Goal: Task Accomplishment & Management: Manage account settings

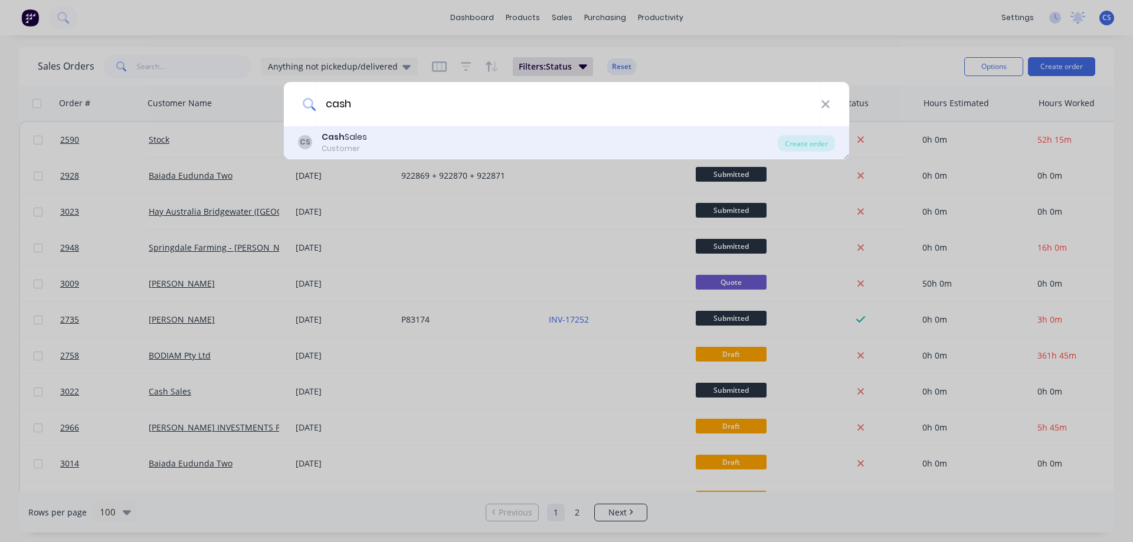
type input "cash"
click at [376, 150] on div "CS Cash Sales Customer" at bounding box center [538, 142] width 480 height 23
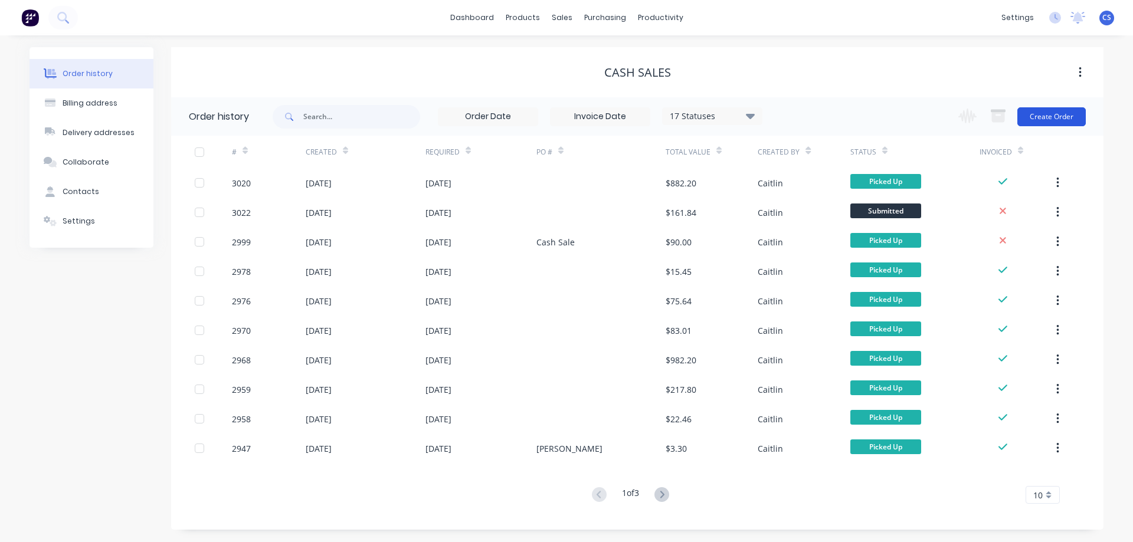
click at [1061, 112] on button "Create Order" at bounding box center [1051, 116] width 68 height 19
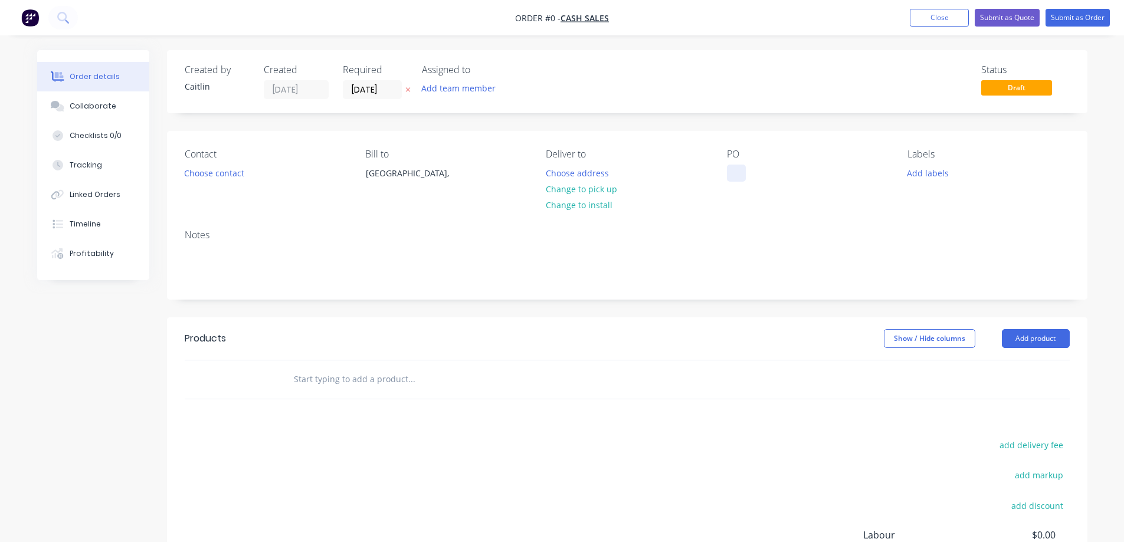
click at [730, 172] on div at bounding box center [736, 173] width 19 height 17
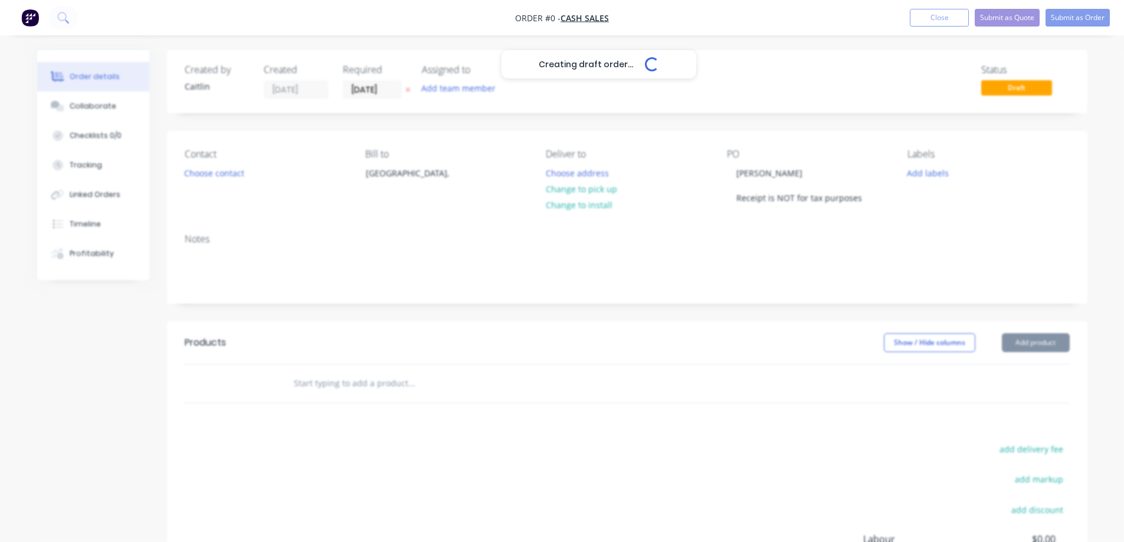
click at [397, 390] on div "Creating draft order... Loading... Order details Collaborate Checklists 0/0 Tra…" at bounding box center [562, 377] width 1074 height 654
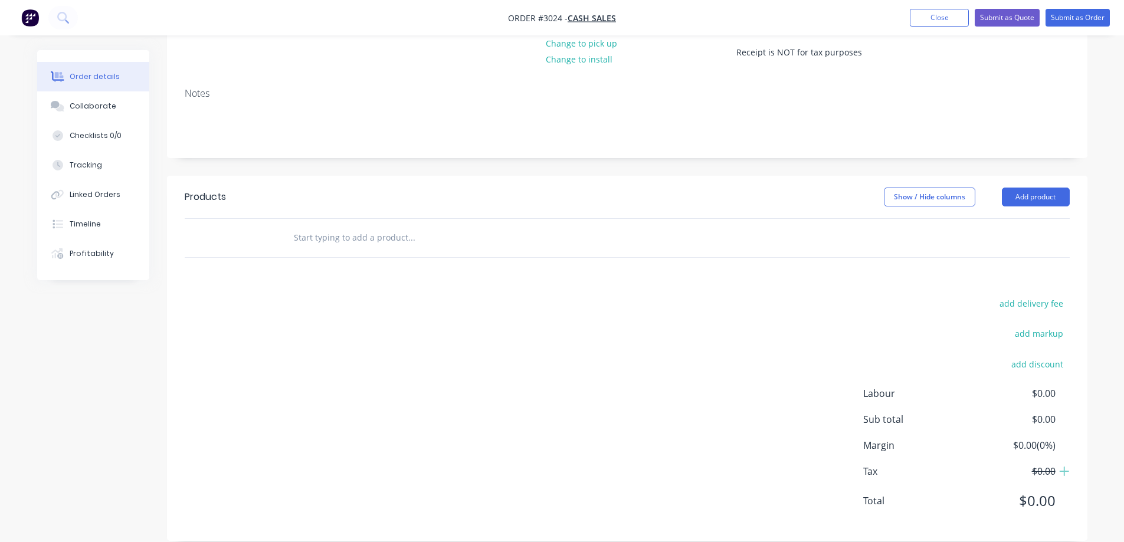
scroll to position [162, 0]
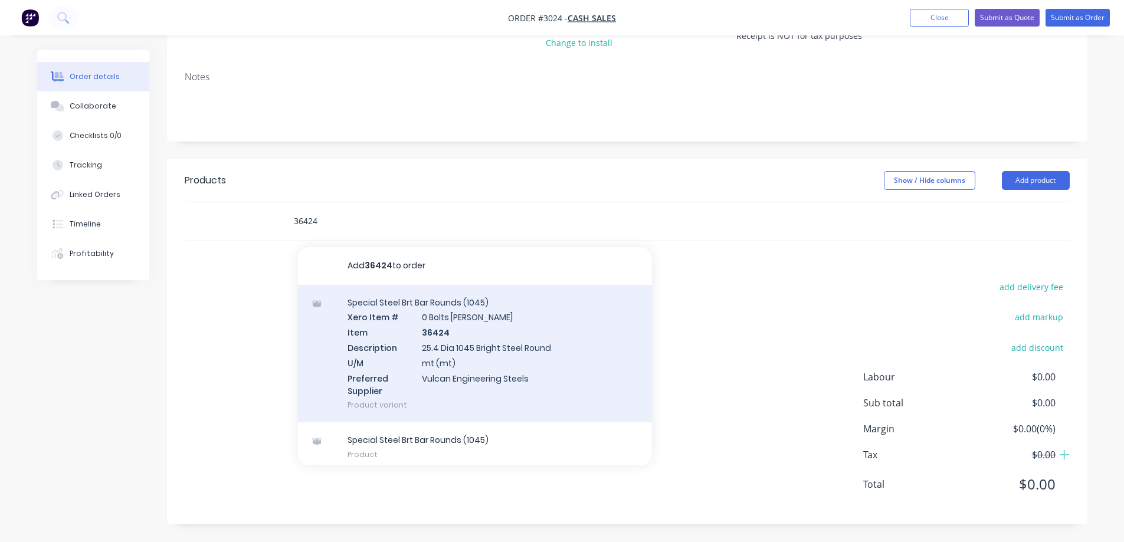
type input "36424"
click at [540, 373] on div "Special Steel Brt Bar Rounds (1045) Xero Item # 0 Bolts [PERSON_NAME] Item 3642…" at bounding box center [475, 354] width 354 height 138
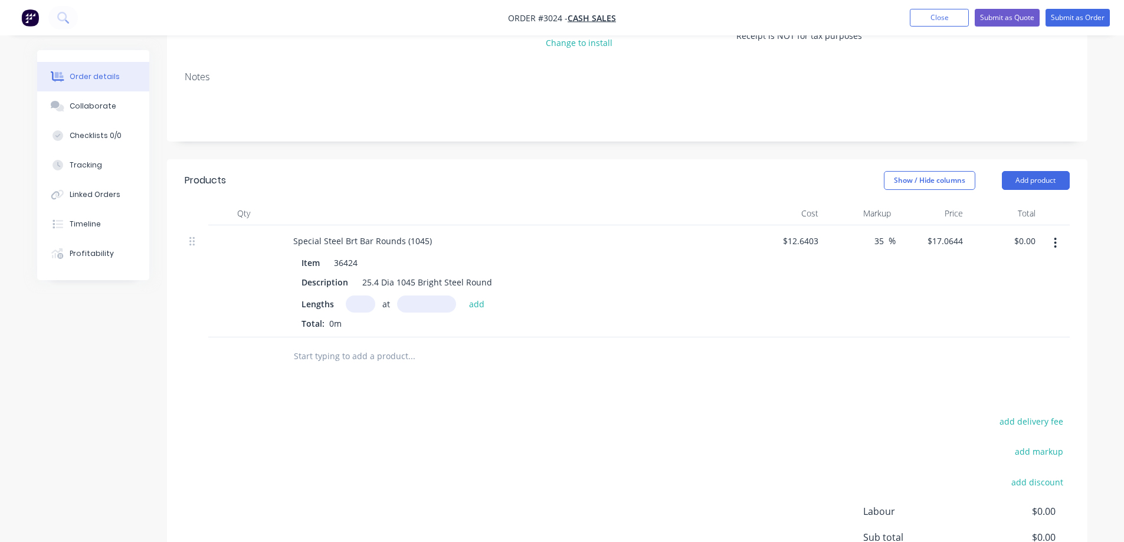
click at [365, 305] on input "text" at bounding box center [361, 304] width 30 height 17
type input "1"
type input "690mm"
click at [473, 311] on button "add" at bounding box center [477, 304] width 28 height 16
type input "$11.77"
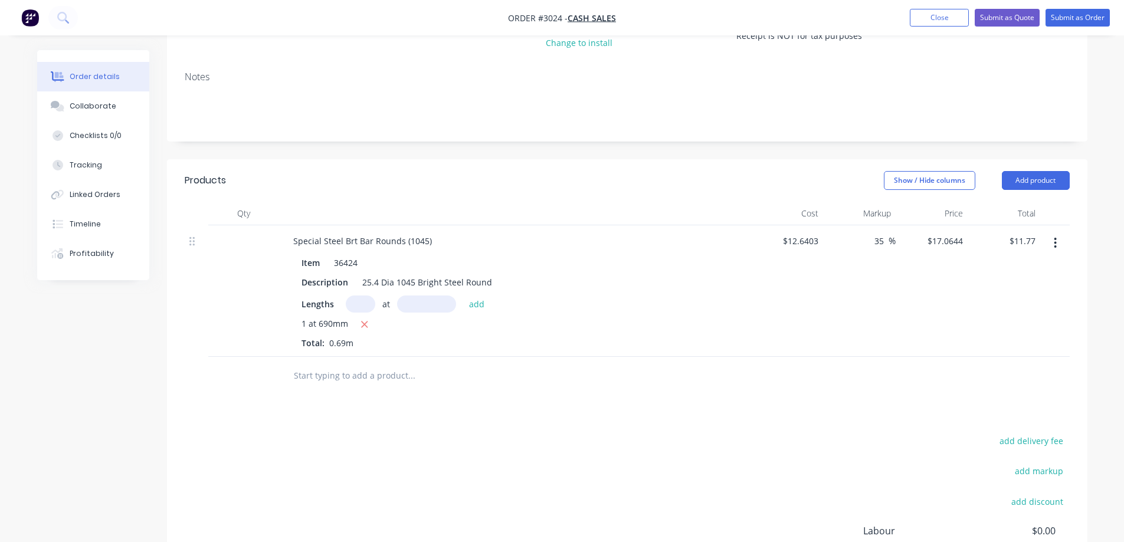
click at [352, 376] on input "text" at bounding box center [411, 376] width 236 height 24
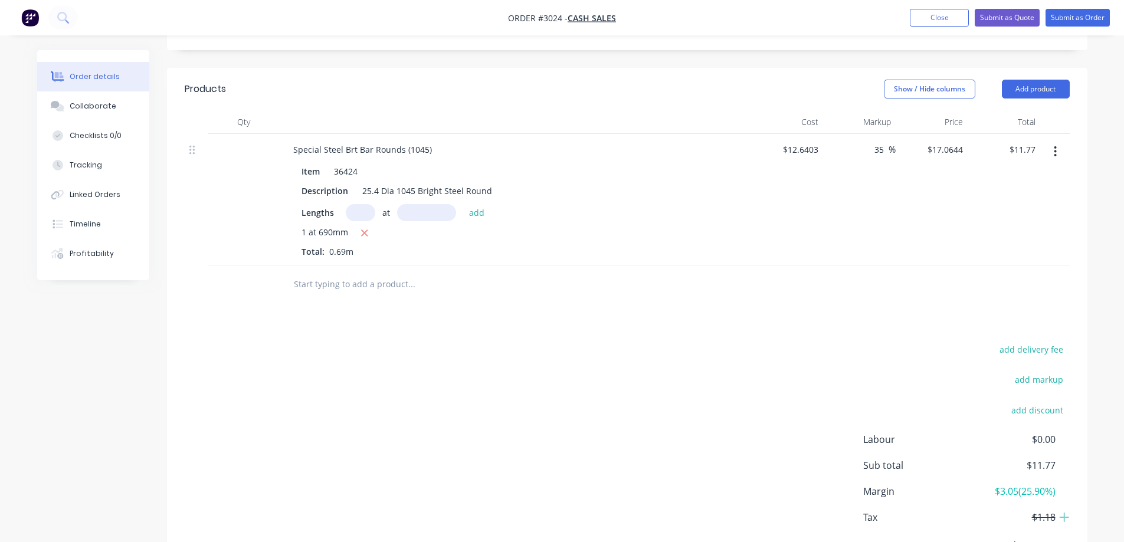
scroll to position [198, 0]
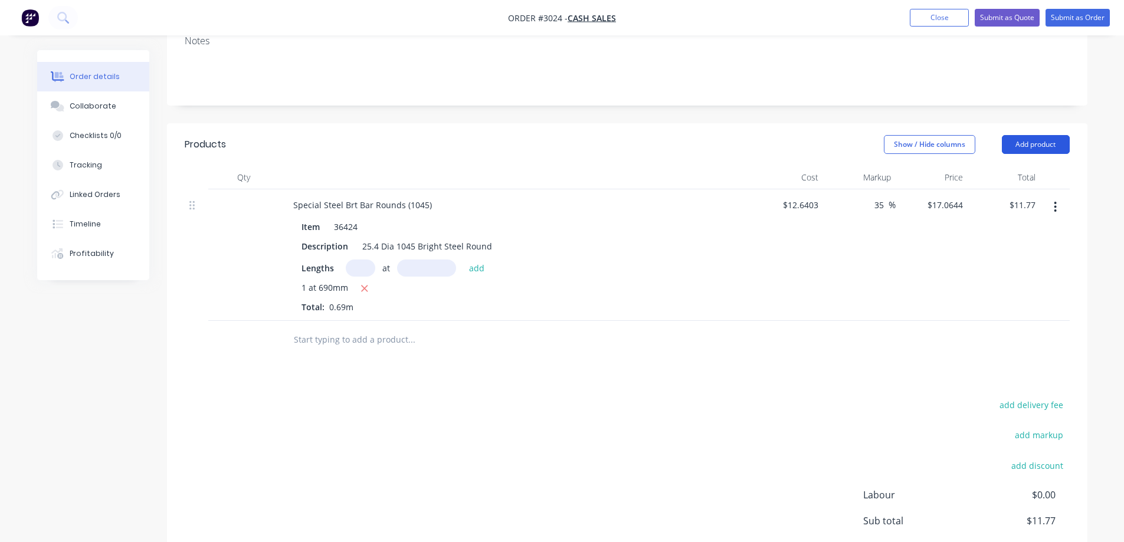
click at [1027, 143] on button "Add product" at bounding box center [1036, 144] width 68 height 19
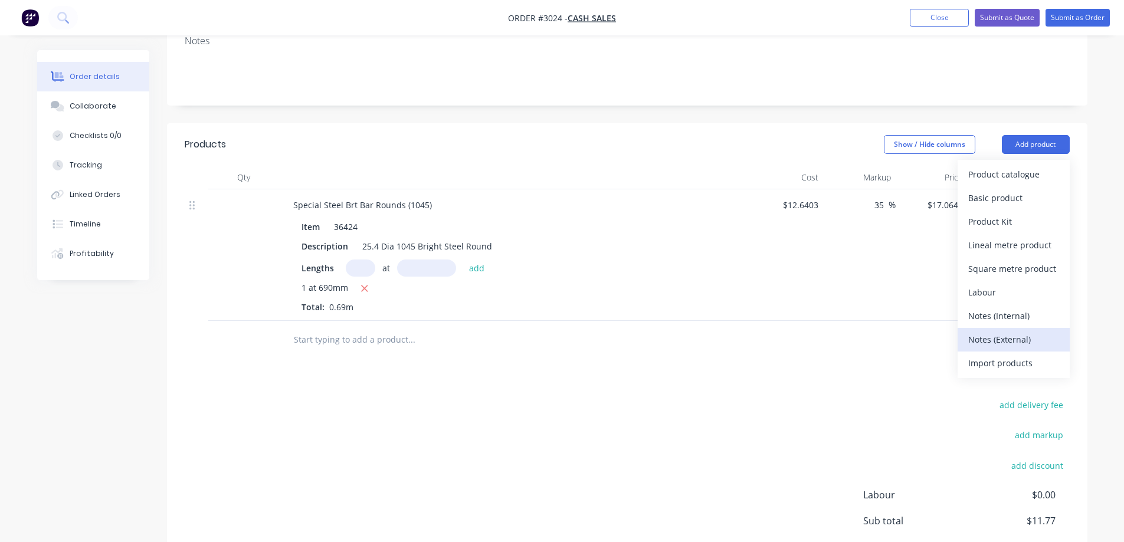
click at [1026, 331] on div "Notes (External)" at bounding box center [1013, 339] width 91 height 17
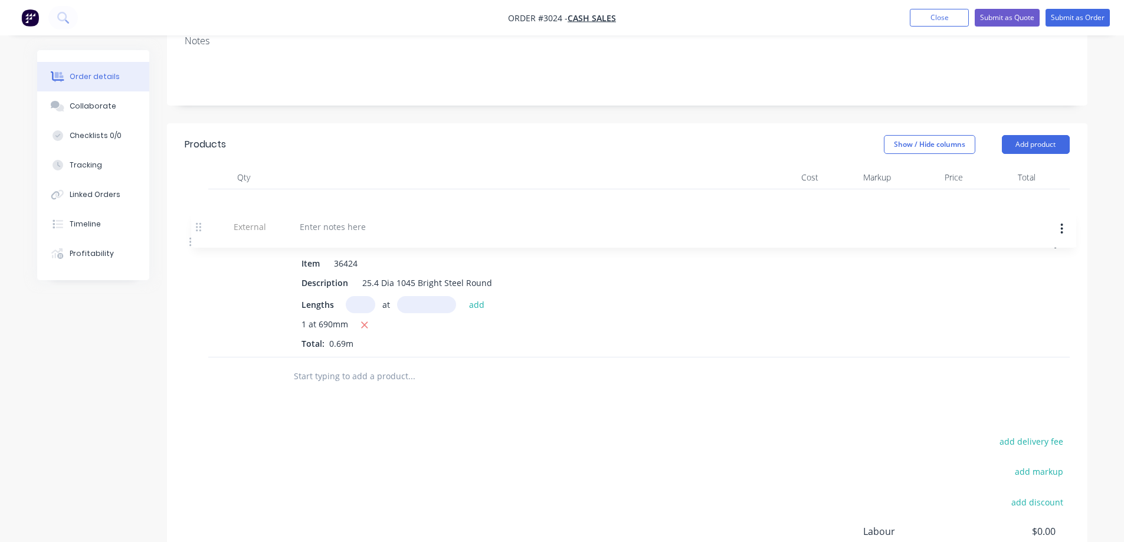
drag, startPoint x: 191, startPoint y: 337, endPoint x: 198, endPoint y: 222, distance: 115.3
click at [198, 222] on div "Special Steel Brt Bar Rounds (1045) Item 36424 Description 25.4 Dia 1045 Bright…" at bounding box center [627, 273] width 885 height 168
click at [300, 206] on div at bounding box center [326, 204] width 85 height 17
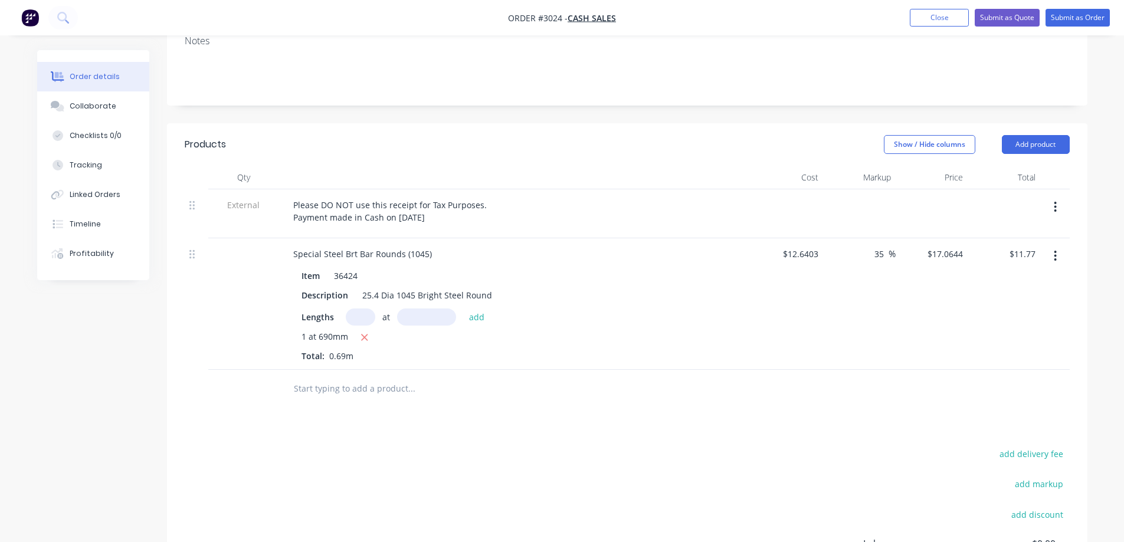
click at [336, 395] on input "text" at bounding box center [411, 389] width 236 height 24
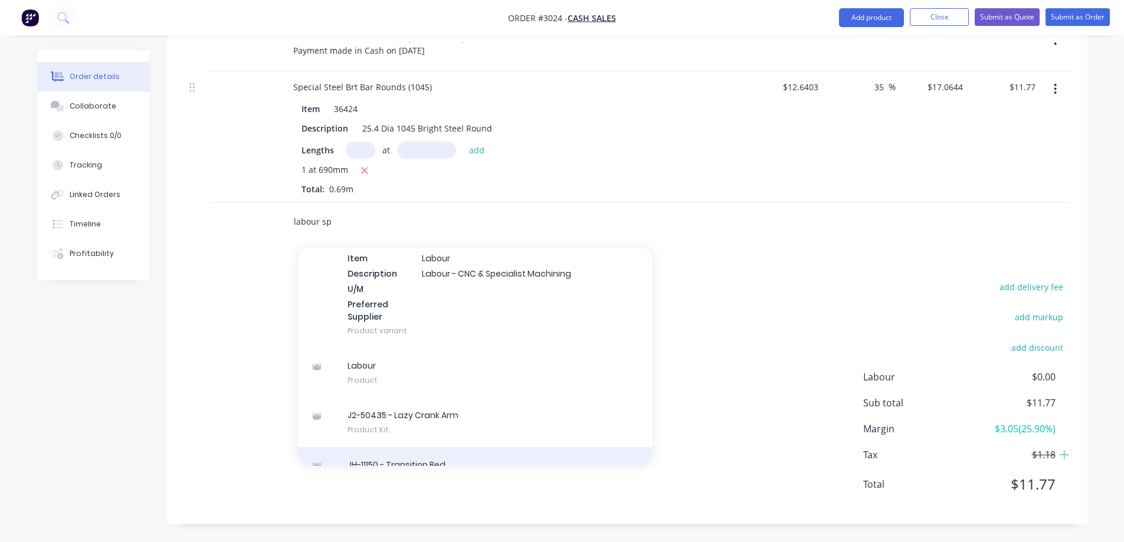
scroll to position [0, 0]
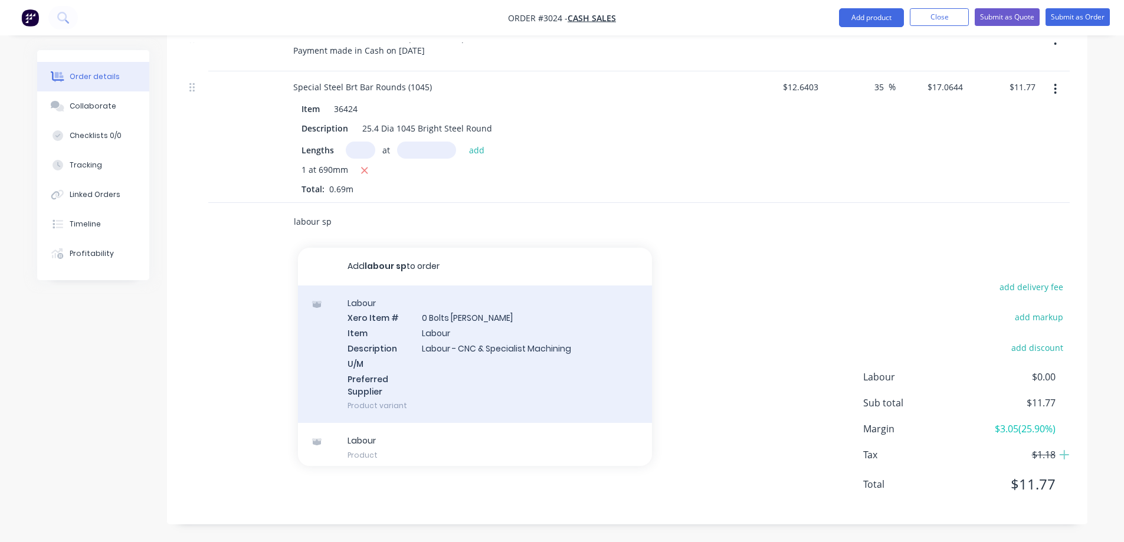
type input "labour sp"
click at [599, 320] on div "Labour Xero Item # 0 Bolts [PERSON_NAME] Item Labour Description Labour - CNC &…" at bounding box center [475, 355] width 354 height 138
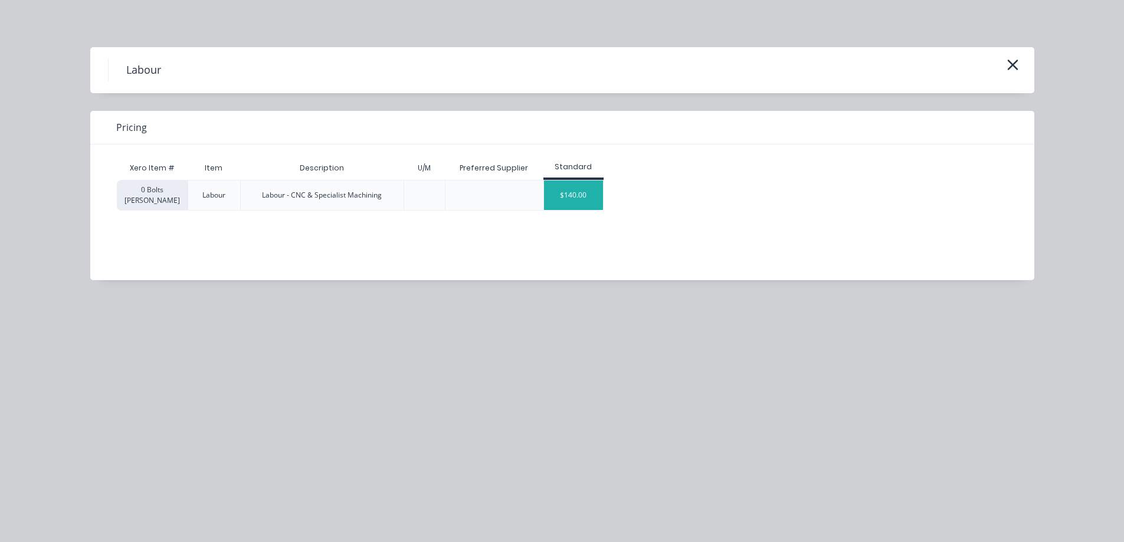
click at [571, 196] on div "$140.00" at bounding box center [573, 196] width 59 height 30
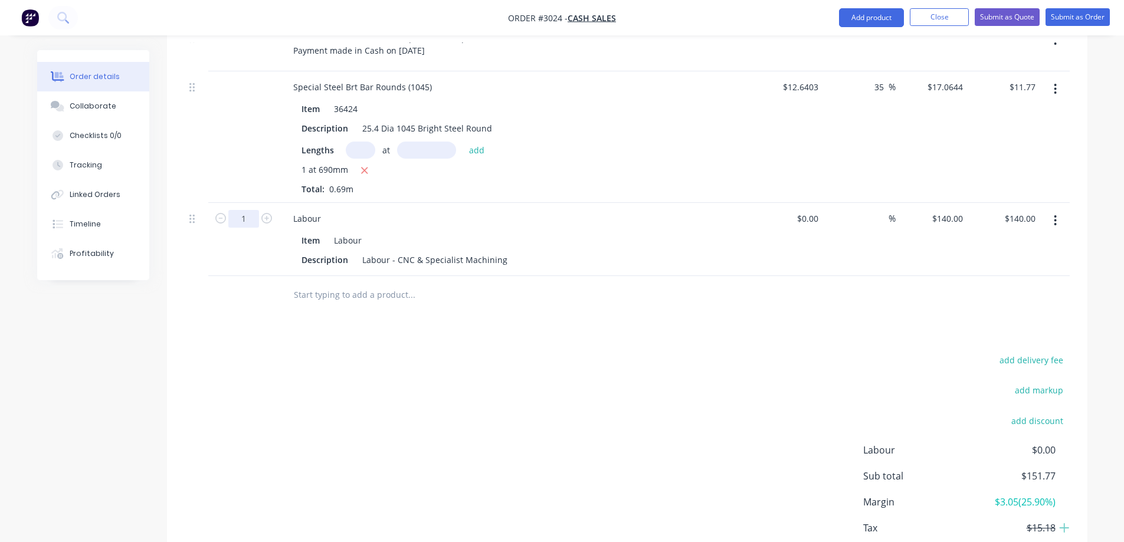
click at [246, 222] on input "1" at bounding box center [243, 219] width 31 height 18
type input "1.5"
click at [1032, 220] on input "$140.00" at bounding box center [1022, 218] width 37 height 17
click at [1077, 263] on div "Qty Cost Markup Price Total External Please DO NOT use this receipt for Tax Pur…" at bounding box center [627, 157] width 920 height 316
click at [1035, 221] on input "210.00" at bounding box center [1024, 218] width 32 height 17
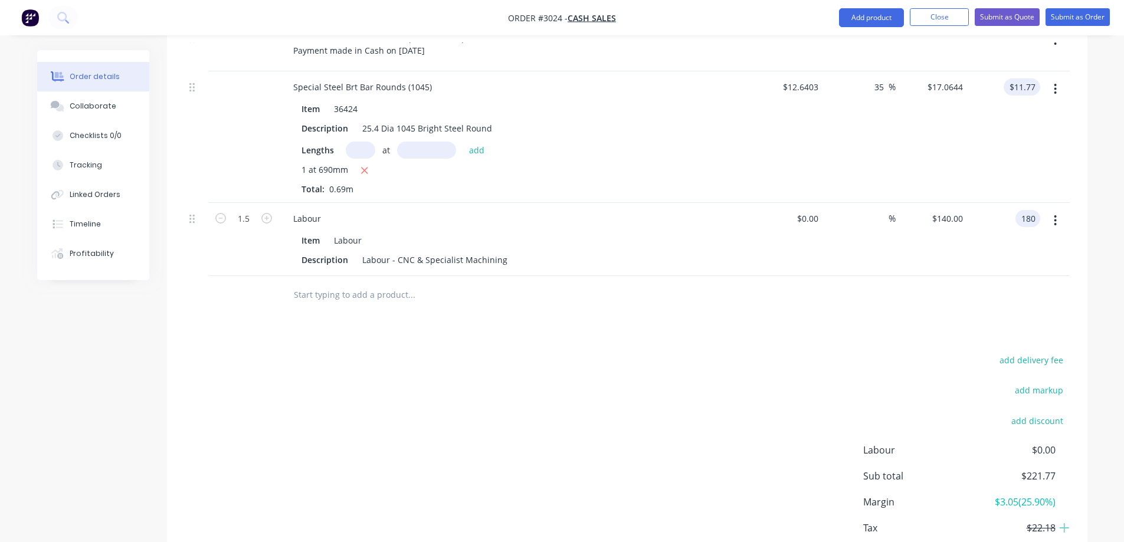
type input "180"
type input "11.77"
type input "$120.00"
type input "$180.00"
click at [1033, 85] on input "11.77" at bounding box center [1026, 86] width 27 height 17
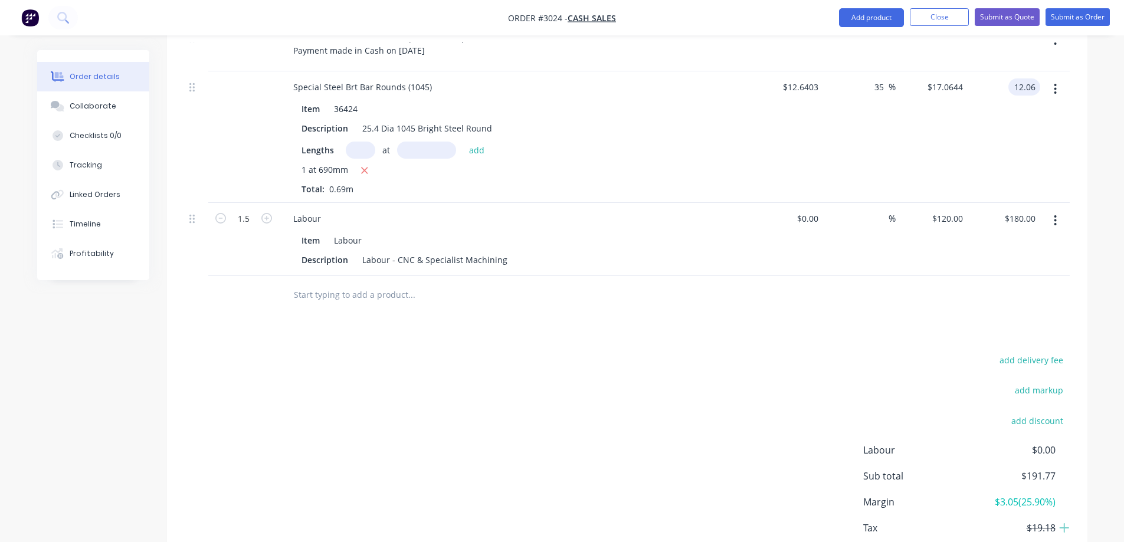
type input "12.06"
click at [398, 290] on input "text" at bounding box center [411, 295] width 236 height 24
type input "38.27"
type input "$17.4783"
type input "$12.06"
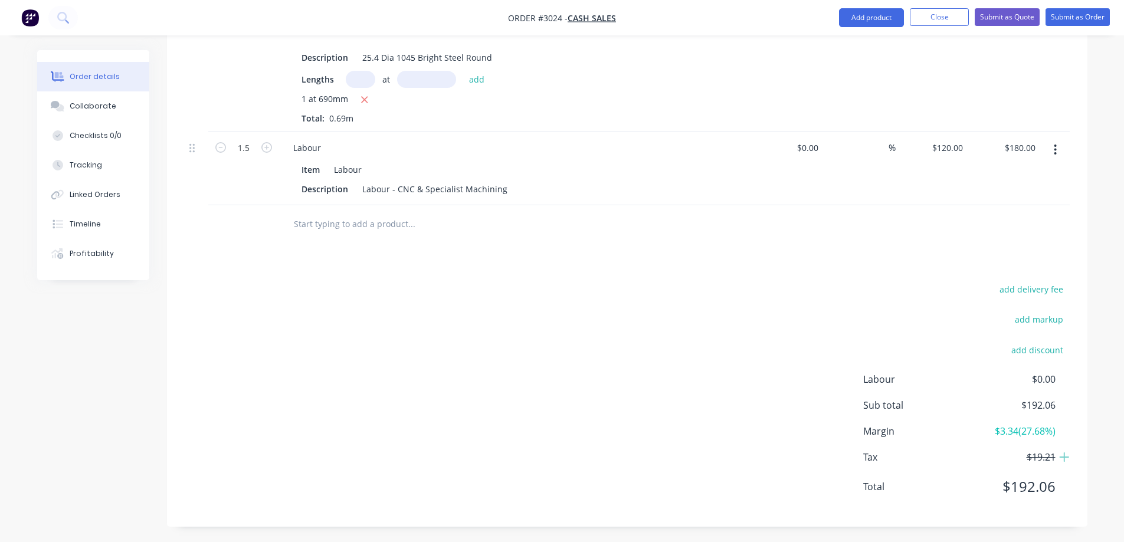
scroll to position [438, 0]
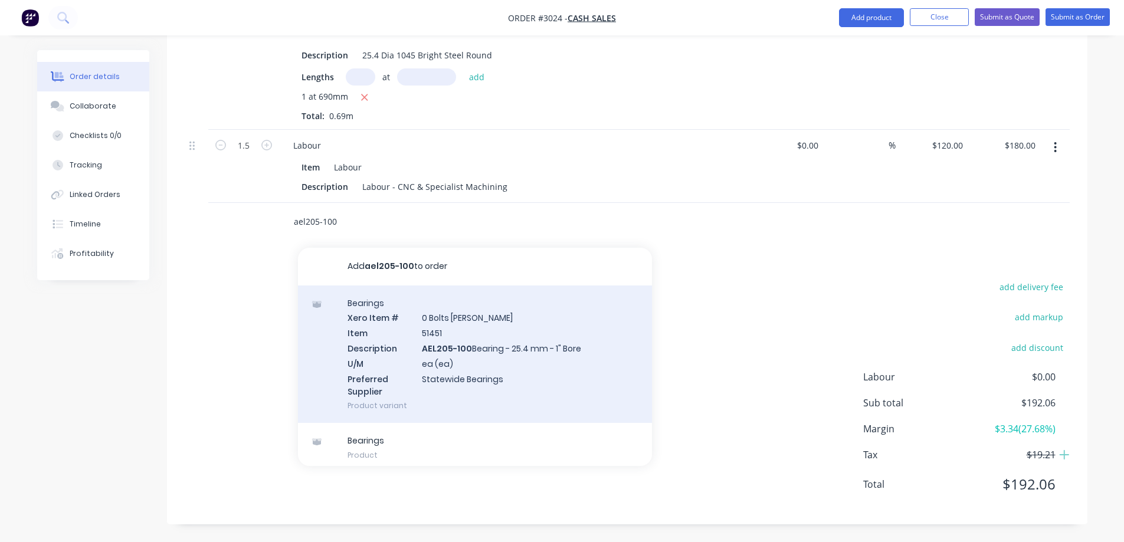
type input "ael205-100"
click at [529, 372] on div "Bearings Xero Item # 0 Bolts Metric Galvanised Item 51451 Description AEL205-10…" at bounding box center [475, 355] width 354 height 138
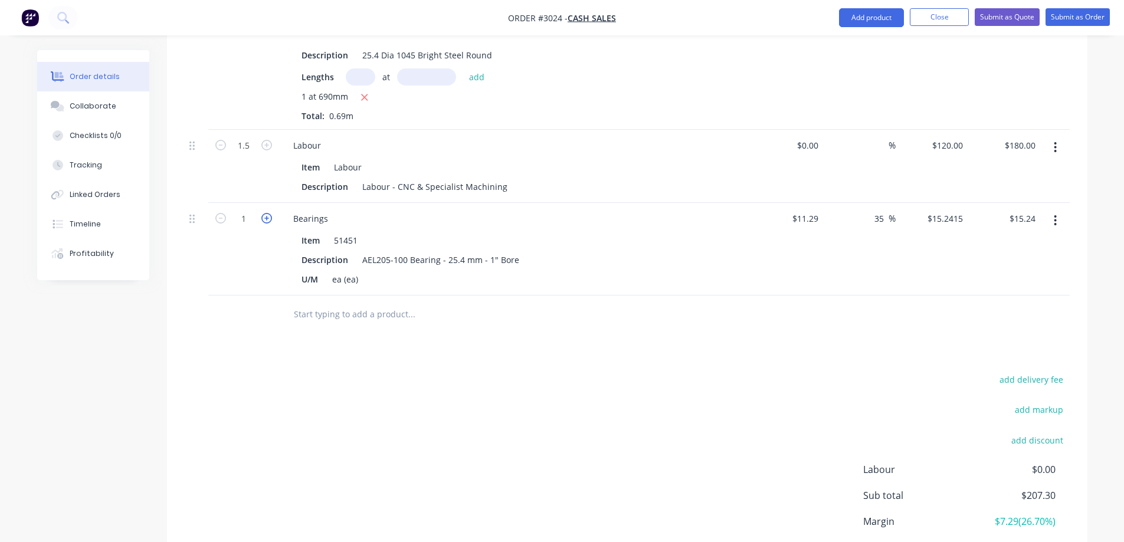
click at [265, 217] on icon "button" at bounding box center [266, 218] width 11 height 11
type input "2"
click at [1098, 274] on div "Order details Collaborate Checklists 0/0 Tracking Linked Orders Timeline Profit…" at bounding box center [562, 123] width 1074 height 1023
click at [1037, 216] on input "30.48" at bounding box center [1026, 218] width 27 height 17
type input "64"
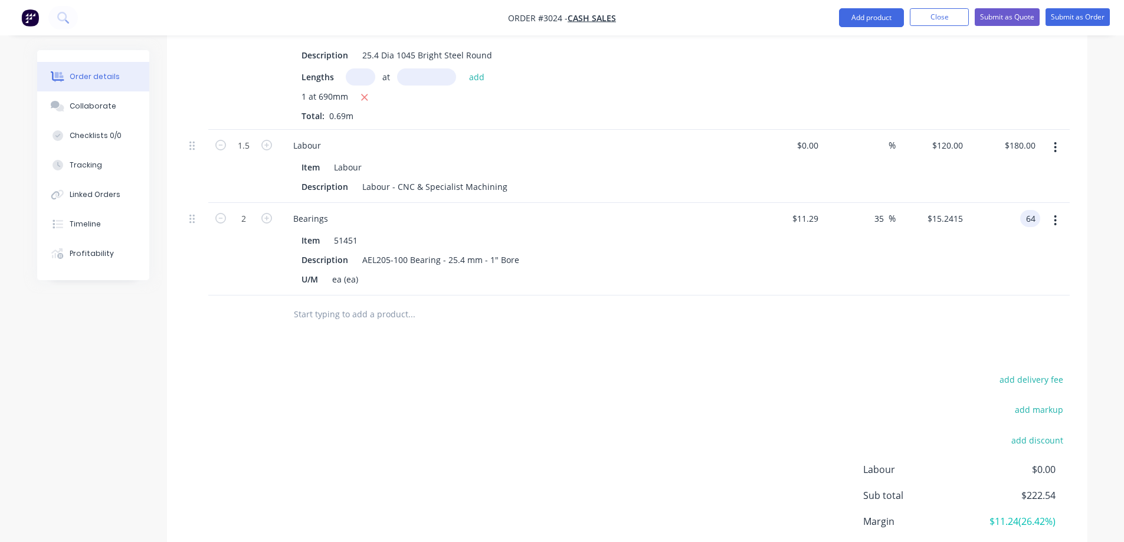
type input "183.44"
type input "$32.00"
type input "$64.00"
click at [1089, 294] on div "Order details Collaborate Checklists 0/0 Tracking Linked Orders Timeline Profit…" at bounding box center [562, 123] width 1074 height 1023
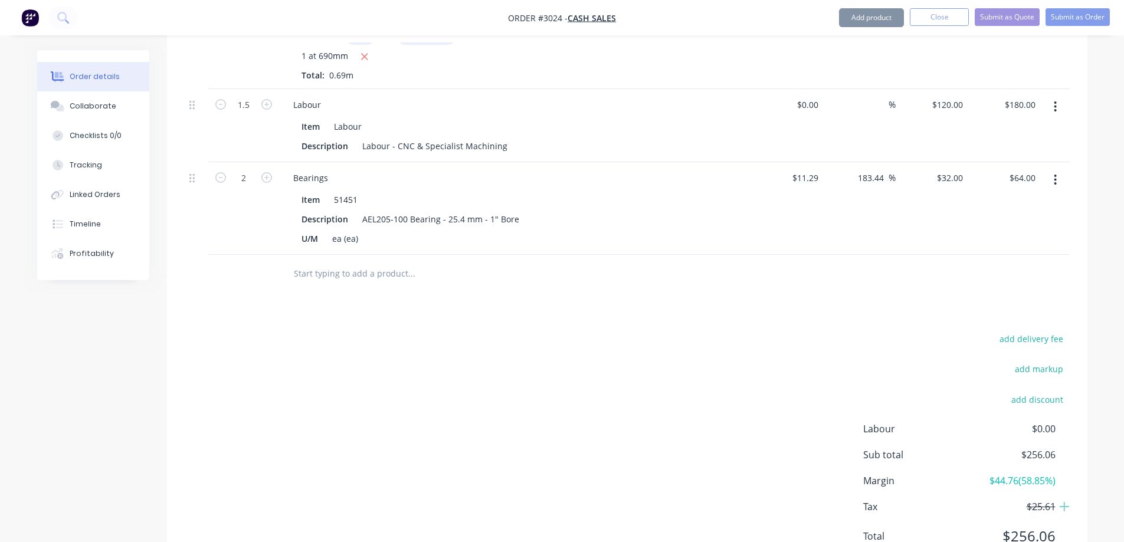
scroll to position [531, 0]
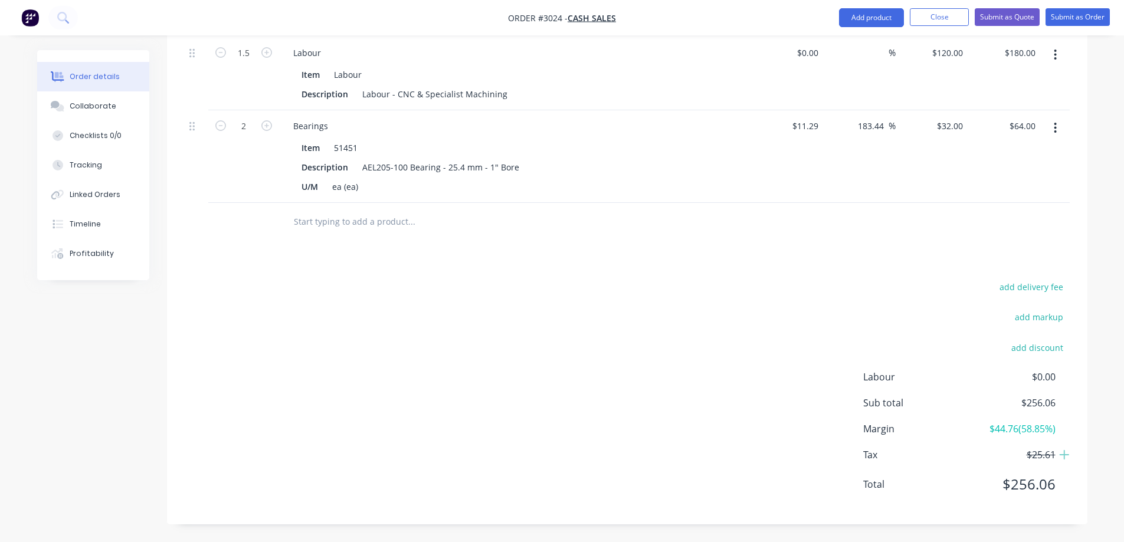
click at [373, 222] on input "text" at bounding box center [411, 222] width 236 height 24
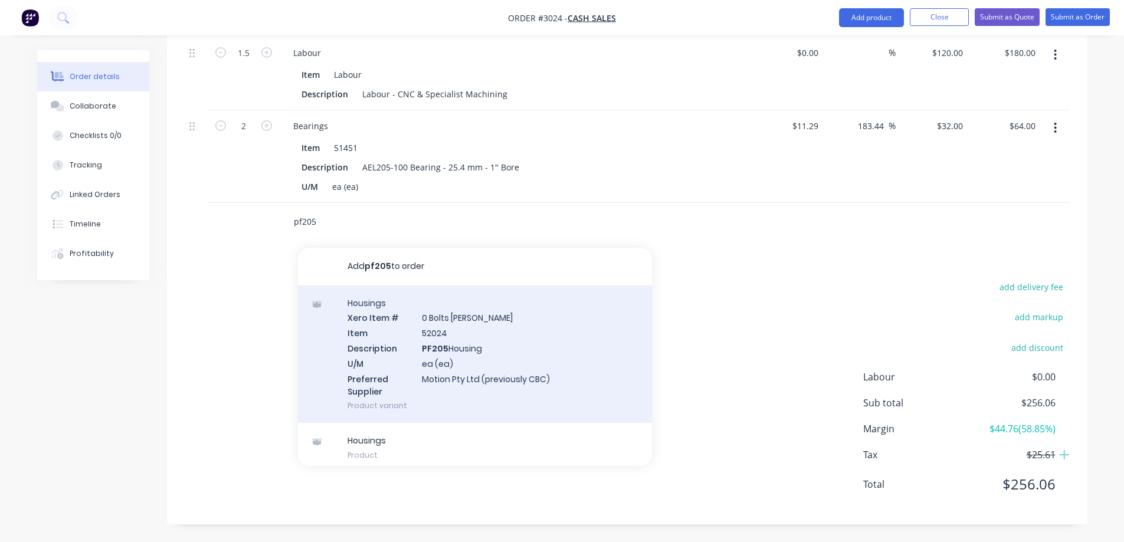
type input "pf205"
click at [576, 333] on div "Housings Xero Item # 0 Bolts Metric Galvanised Item 52024 Description PF205 Hou…" at bounding box center [475, 355] width 354 height 138
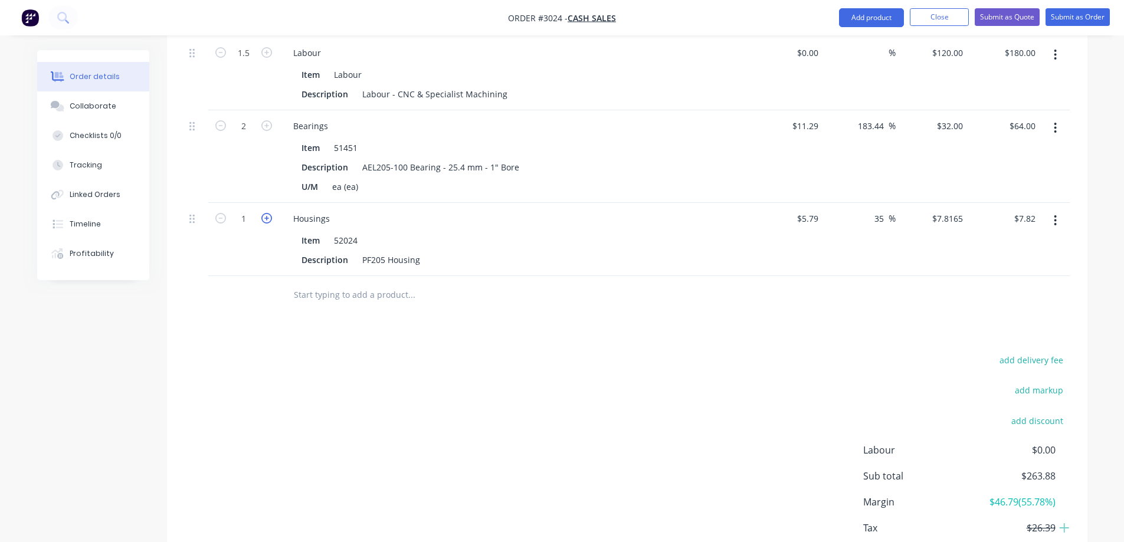
click at [271, 217] on icon "button" at bounding box center [266, 218] width 11 height 11
type input "2"
type input "$15.63"
click at [271, 217] on icon "button" at bounding box center [266, 218] width 11 height 11
type input "3"
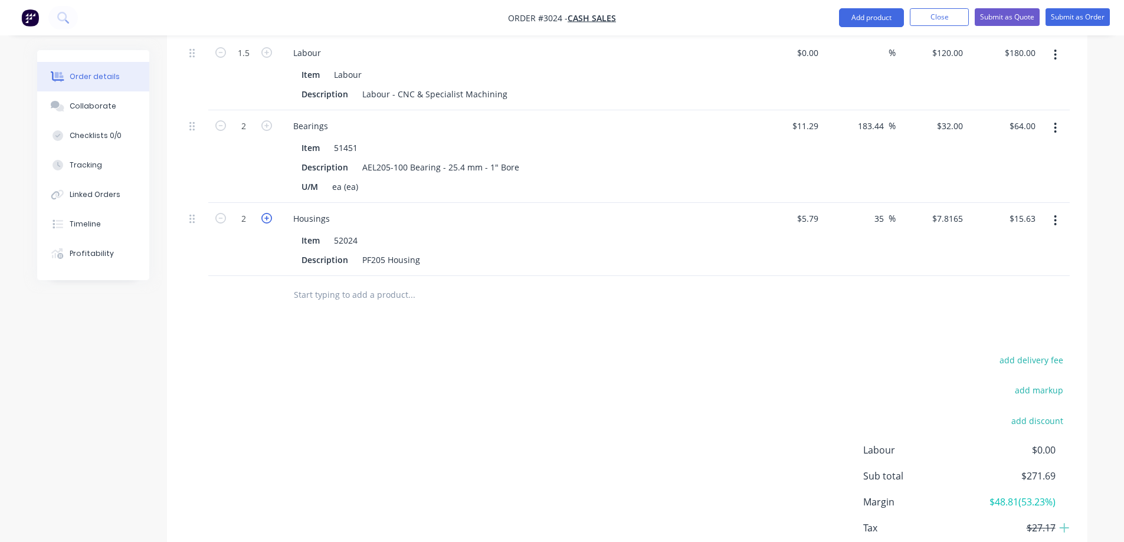
type input "$23.45"
click at [271, 217] on icon "button" at bounding box center [266, 218] width 11 height 11
type input "4"
click at [1033, 218] on input "31.27" at bounding box center [1024, 218] width 32 height 17
type input "10.4"
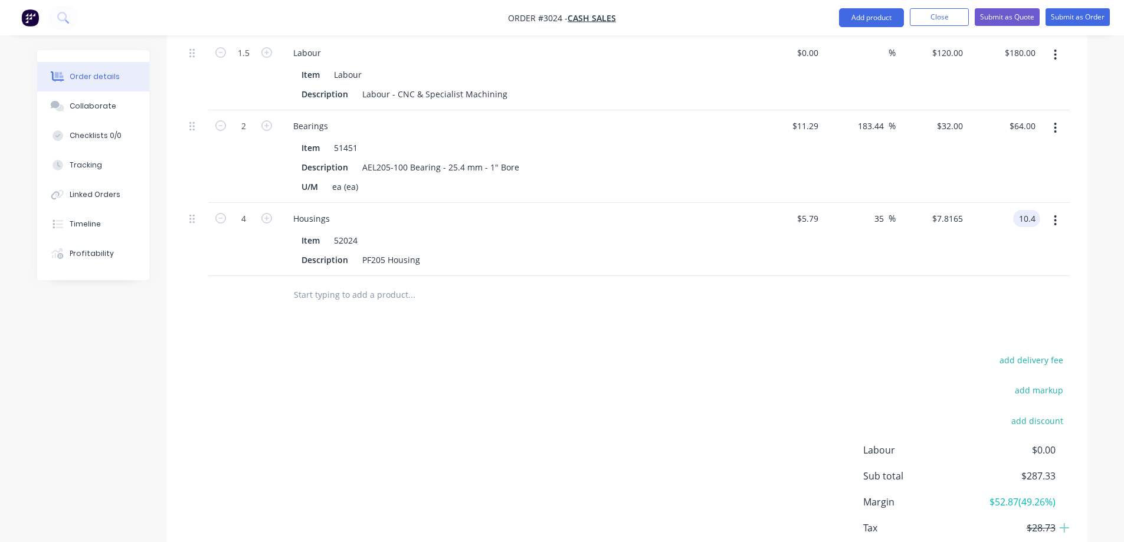
type input "-55.09"
type input "$2.60"
type input "$10.40"
click at [1088, 187] on div "Order details Collaborate Checklists 0/0 Tracking Linked Orders Timeline Profit…" at bounding box center [562, 67] width 1074 height 1096
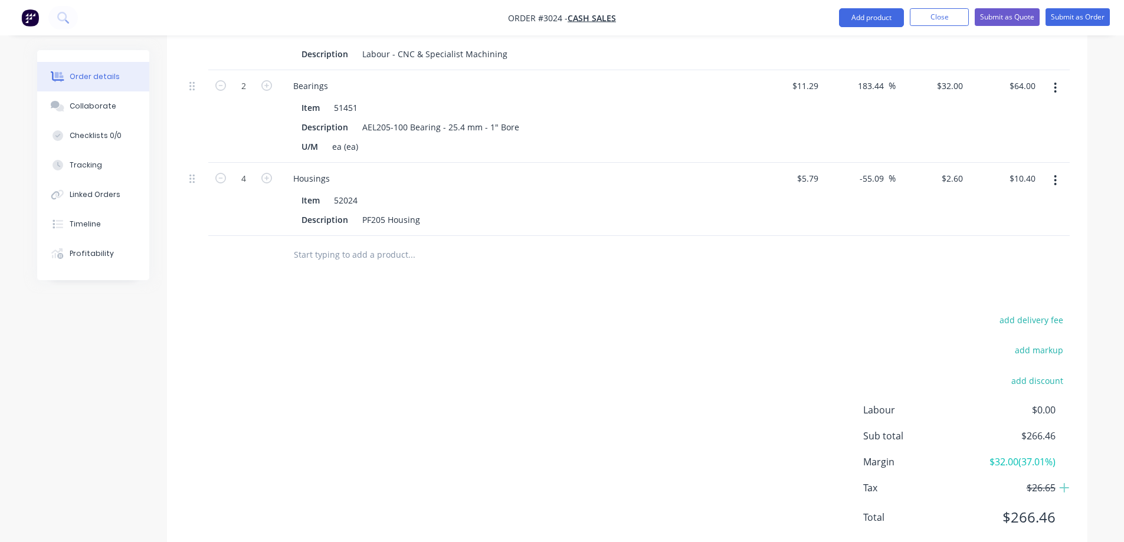
scroll to position [545, 0]
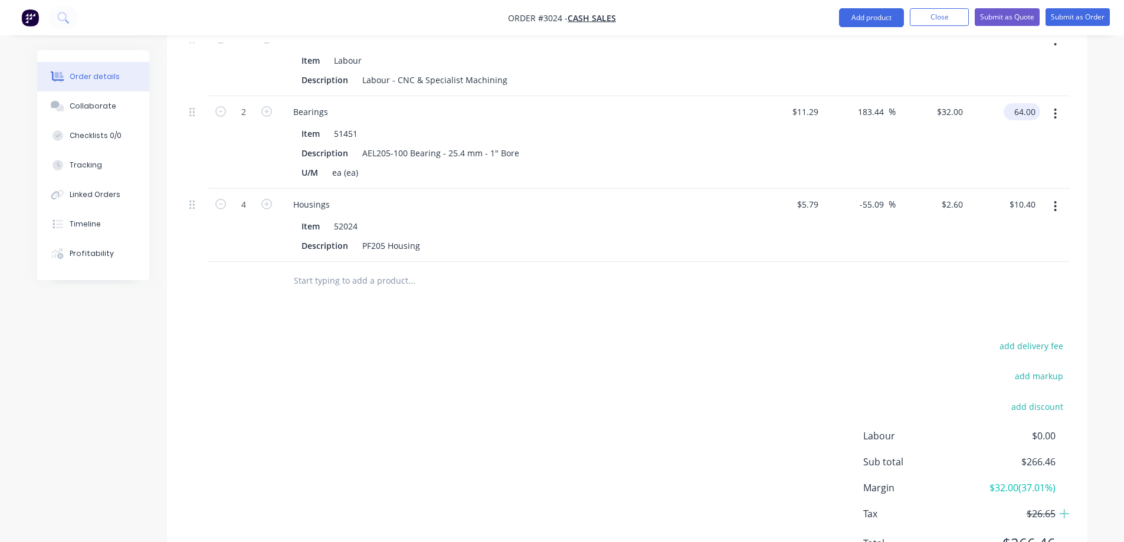
click at [1038, 112] on input "64.00" at bounding box center [1024, 111] width 32 height 17
type input "62.54"
click at [1092, 147] on div "Order details Collaborate Checklists 0/0 Tracking Linked Orders Timeline Profit…" at bounding box center [562, 53] width 1074 height 1096
type input "176.97"
type input "$31.27"
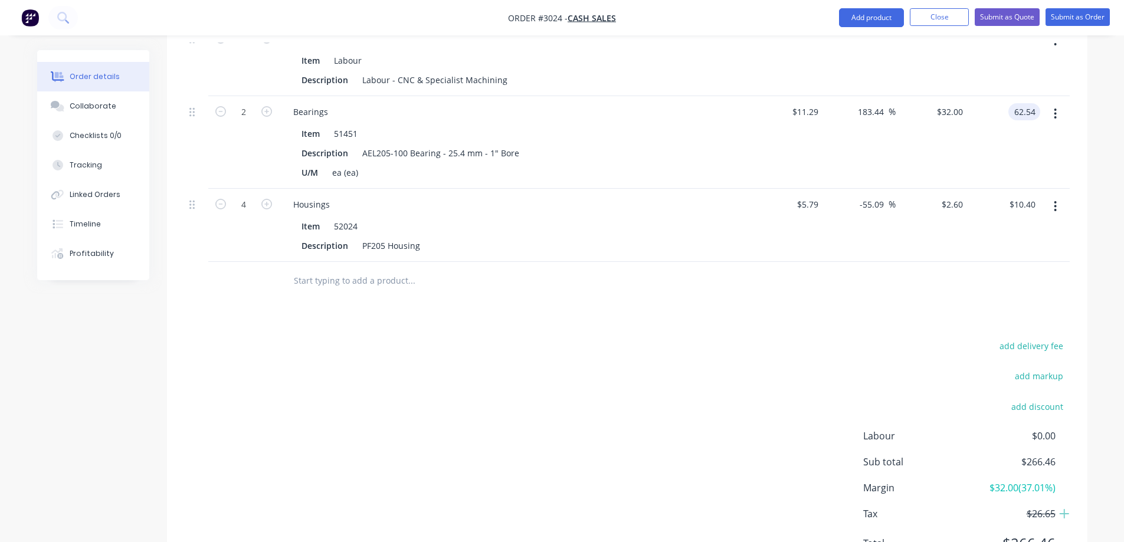
type input "$62.54"
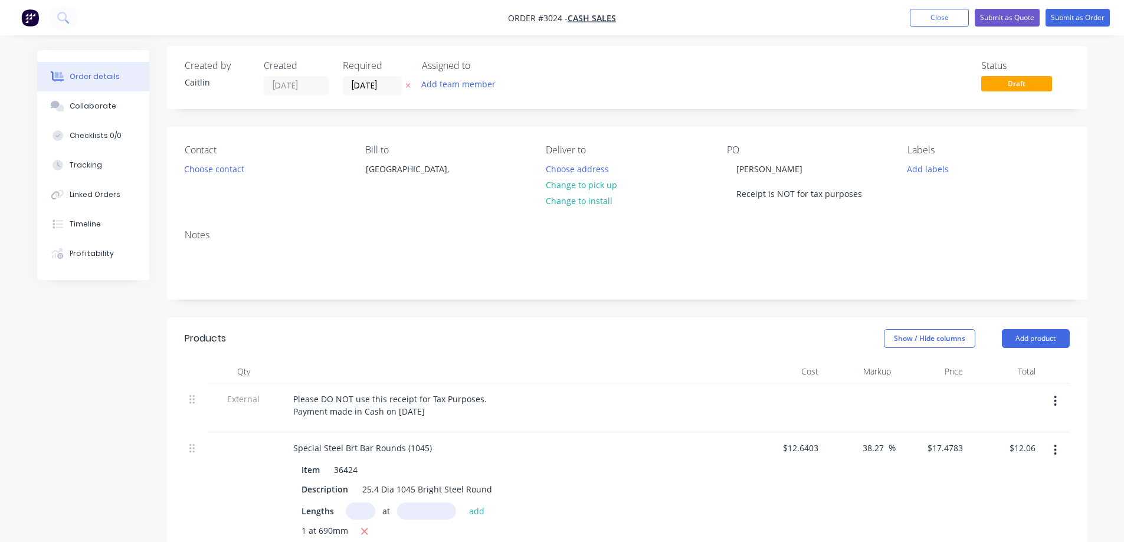
scroll to position [0, 0]
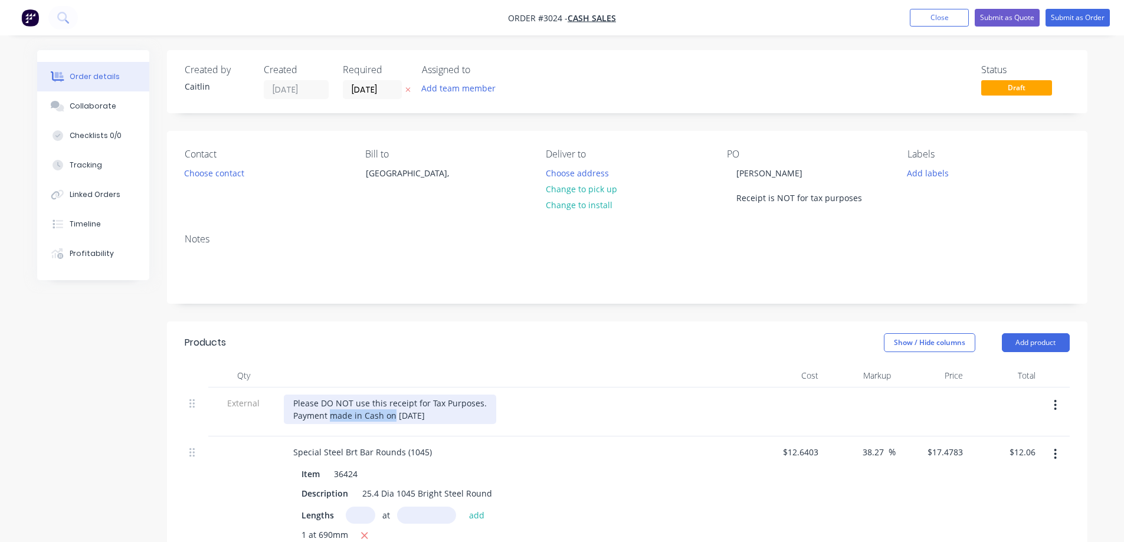
drag, startPoint x: 392, startPoint y: 419, endPoint x: 331, endPoint y: 416, distance: 61.5
click at [331, 416] on div "Please DO NOT use this receipt for Tax Purposes. Payment made in Cash on [DATE]" at bounding box center [390, 410] width 212 height 30
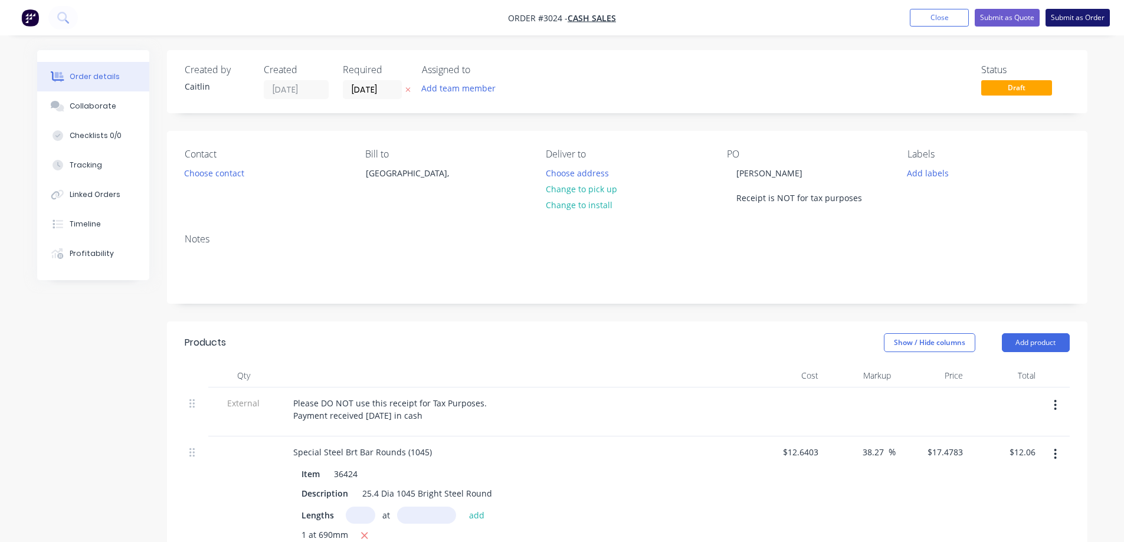
click at [1084, 19] on button "Submit as Order" at bounding box center [1078, 18] width 64 height 18
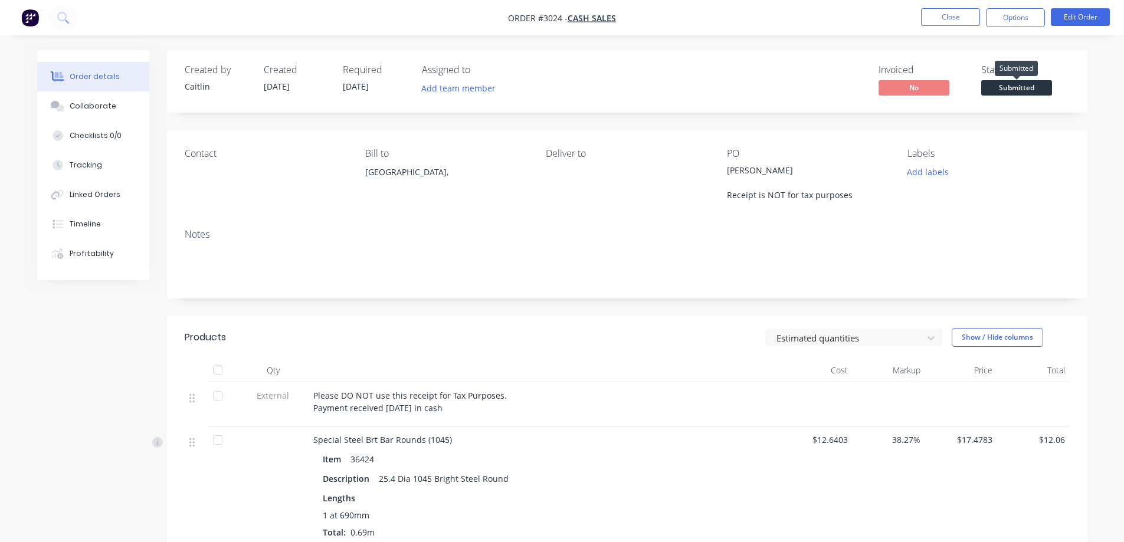
click at [1033, 81] on span "Submitted" at bounding box center [1016, 87] width 71 height 15
click at [1097, 218] on div "Order details Collaborate Checklists 0/0 Tracking Linked Orders Timeline Profit…" at bounding box center [562, 515] width 1074 height 931
click at [961, 20] on button "Close" at bounding box center [950, 17] width 59 height 18
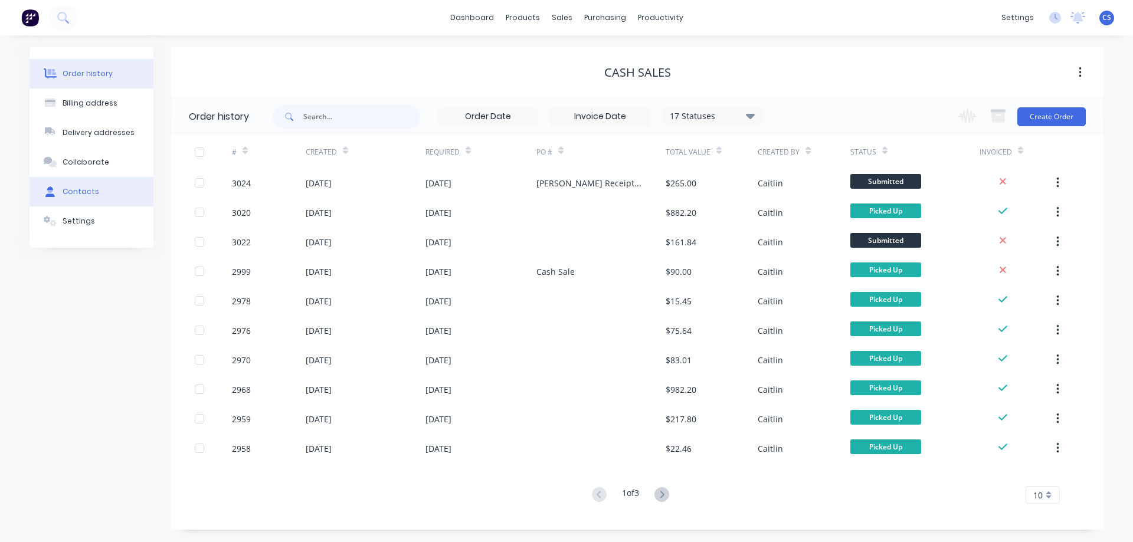
click at [98, 190] on button "Contacts" at bounding box center [92, 192] width 124 height 30
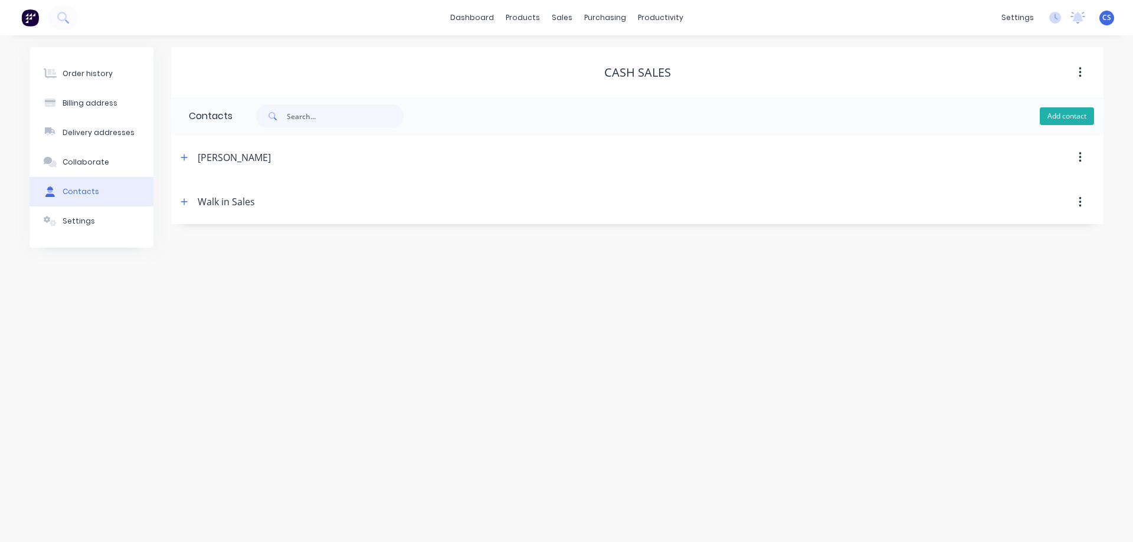
click at [1050, 110] on button "Add contact" at bounding box center [1067, 116] width 54 height 18
select select "AU"
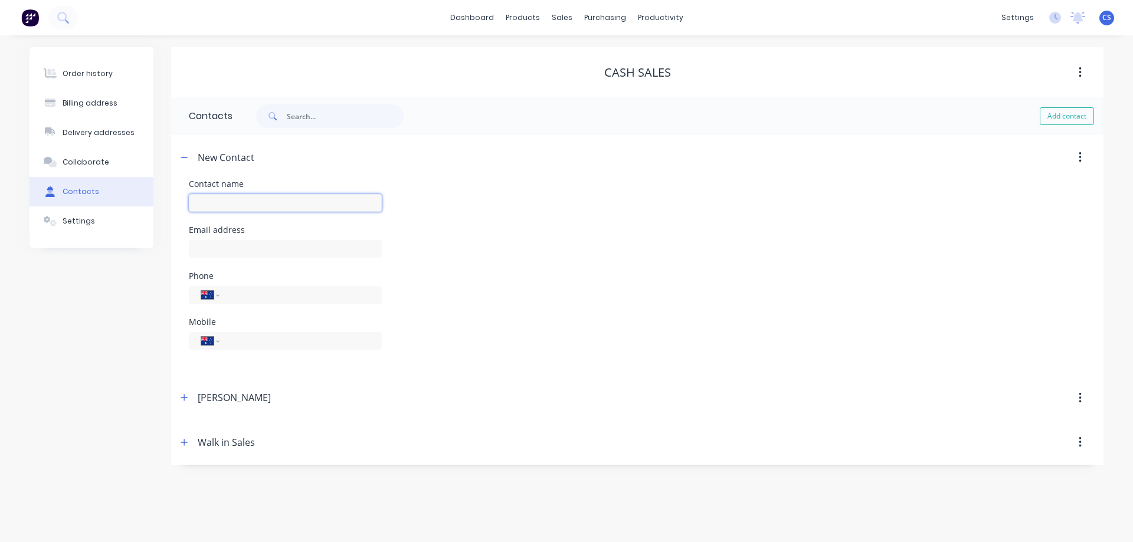
click at [251, 198] on input "text" at bounding box center [285, 203] width 193 height 18
type input "[PERSON_NAME]"
click at [245, 245] on input "text" at bounding box center [285, 249] width 193 height 18
select select "AU"
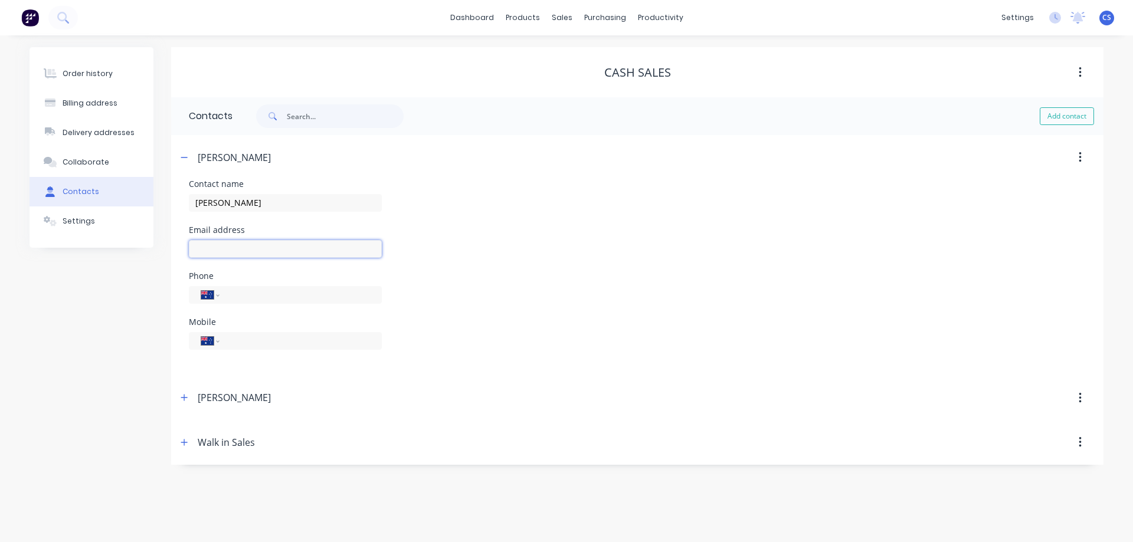
click at [245, 245] on input "text" at bounding box center [285, 249] width 193 height 18
type input "[EMAIL_ADDRESS][DOMAIN_NAME]"
click at [525, 263] on div "Email address [EMAIL_ADDRESS][DOMAIN_NAME]" at bounding box center [637, 249] width 897 height 46
click at [78, 76] on div "Order history" at bounding box center [88, 73] width 50 height 11
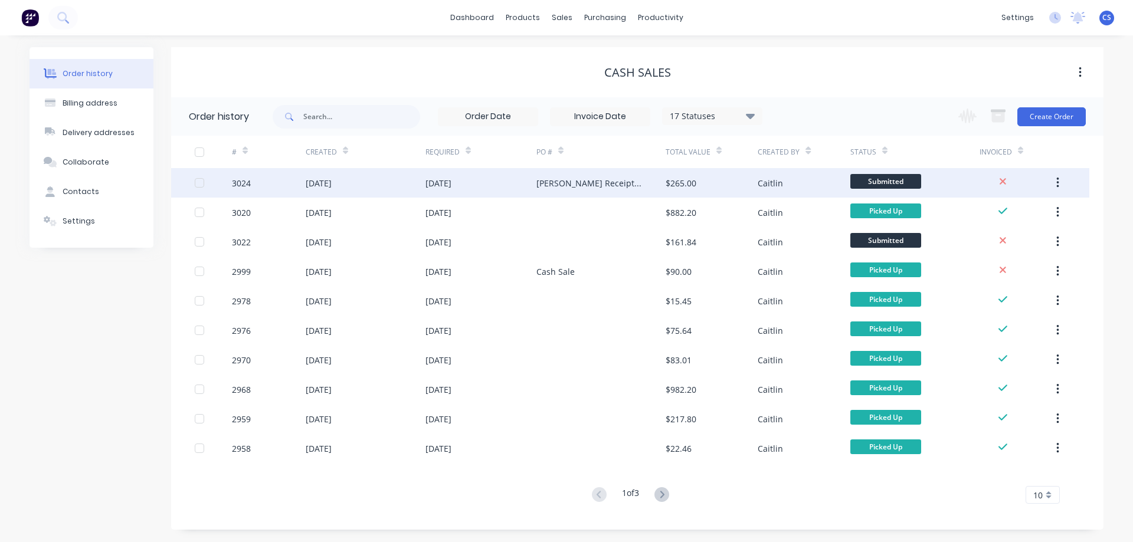
click at [522, 188] on div "[DATE]" at bounding box center [480, 183] width 111 height 30
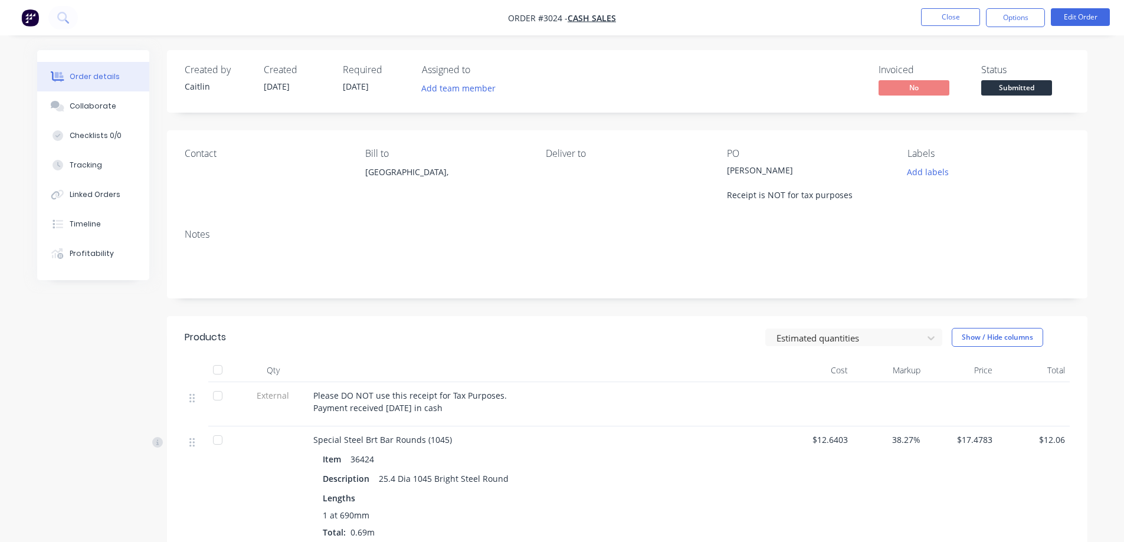
click at [198, 162] on div "Contact" at bounding box center [266, 175] width 162 height 54
click at [1077, 16] on button "Edit Order" at bounding box center [1080, 17] width 59 height 18
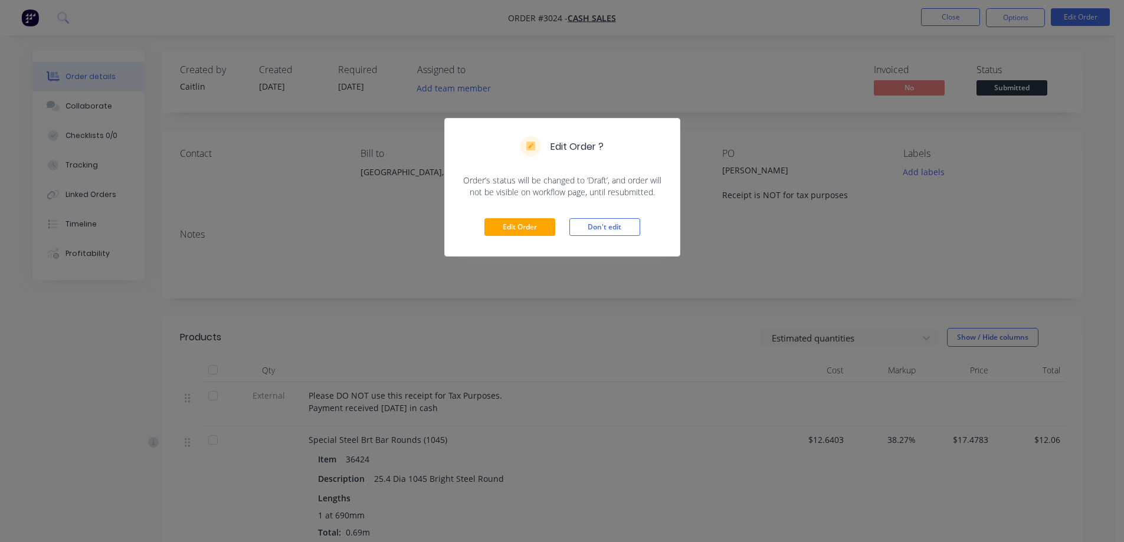
click at [538, 218] on div "Edit Order Don't edit" at bounding box center [562, 227] width 235 height 58
drag, startPoint x: 536, startPoint y: 221, endPoint x: 550, endPoint y: 224, distance: 14.4
click at [536, 222] on button "Edit Order" at bounding box center [519, 227] width 71 height 18
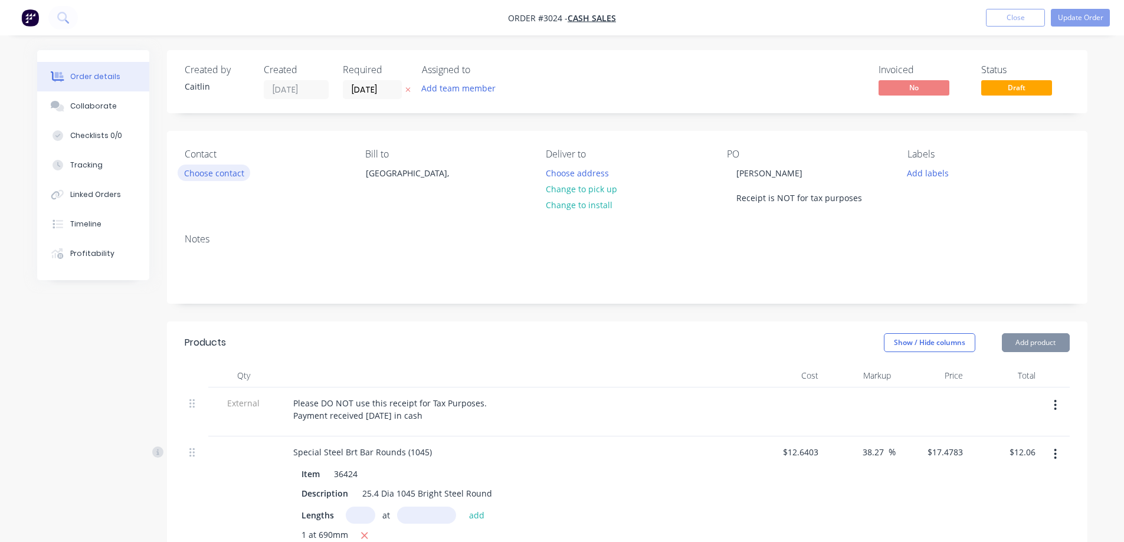
click at [222, 172] on button "Choose contact" at bounding box center [214, 173] width 73 height 16
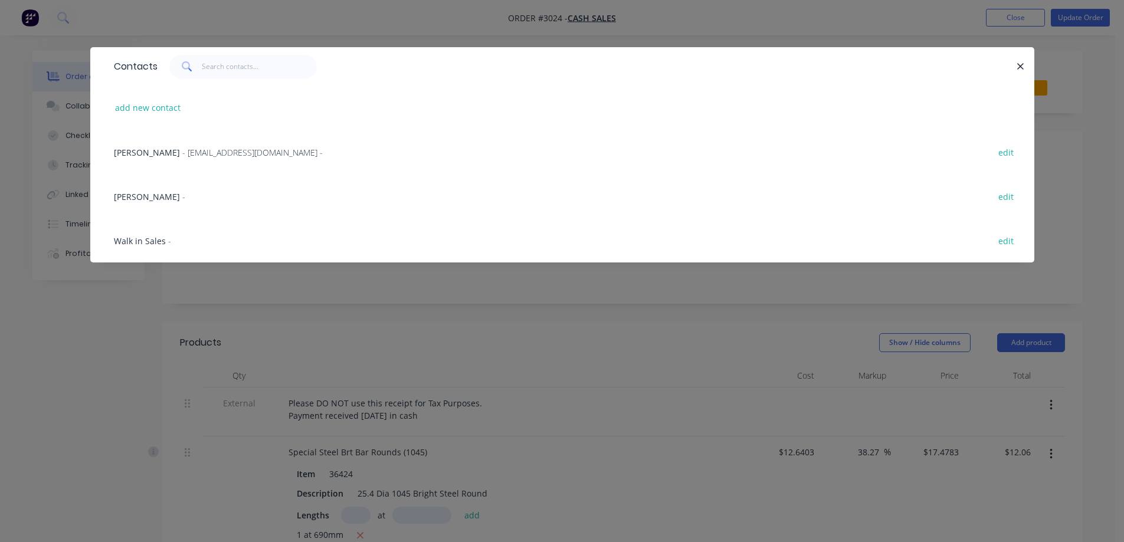
click at [221, 151] on span "- [EMAIL_ADDRESS][DOMAIN_NAME] -" at bounding box center [252, 152] width 140 height 11
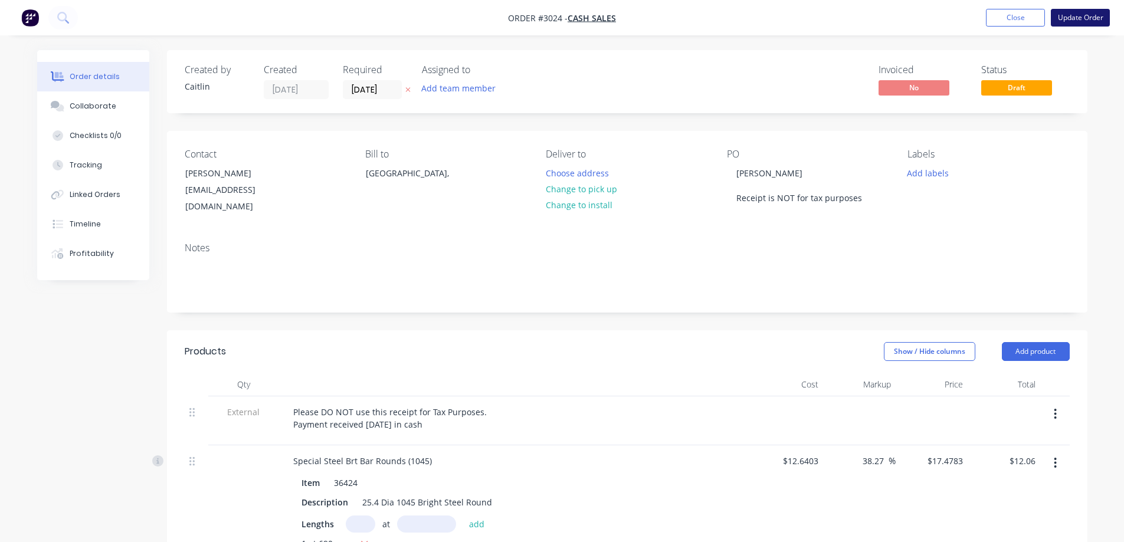
click at [1080, 22] on button "Update Order" at bounding box center [1080, 18] width 59 height 18
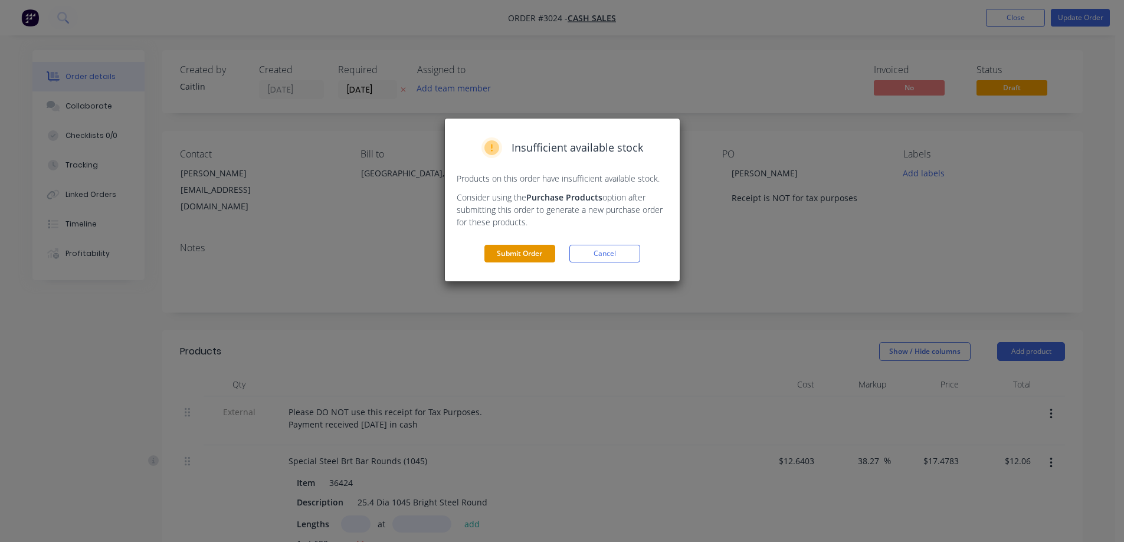
click at [545, 260] on button "Submit Order" at bounding box center [519, 254] width 71 height 18
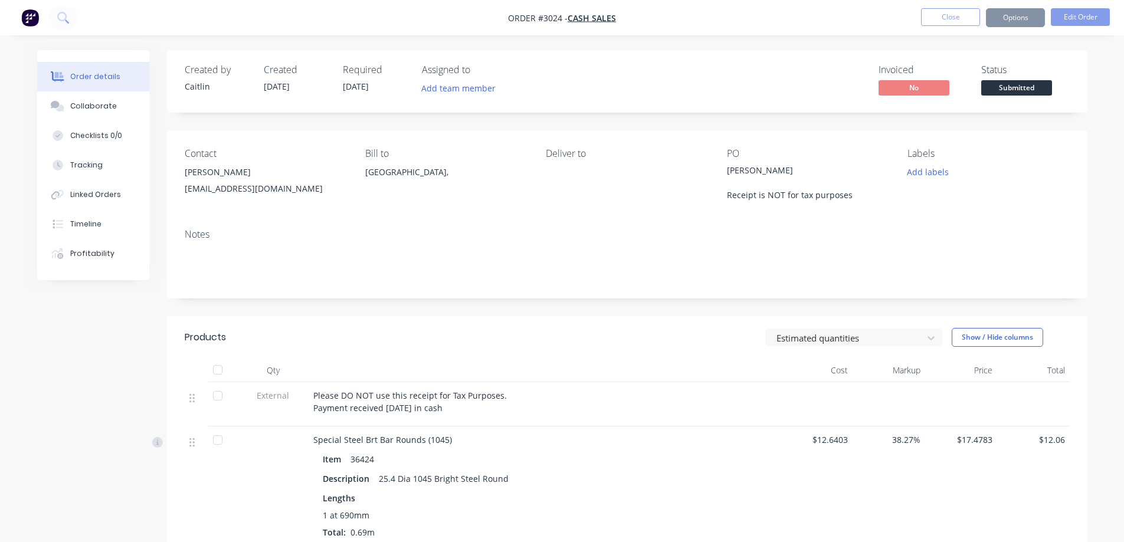
click at [1008, 93] on span "Submitted" at bounding box center [1016, 87] width 71 height 15
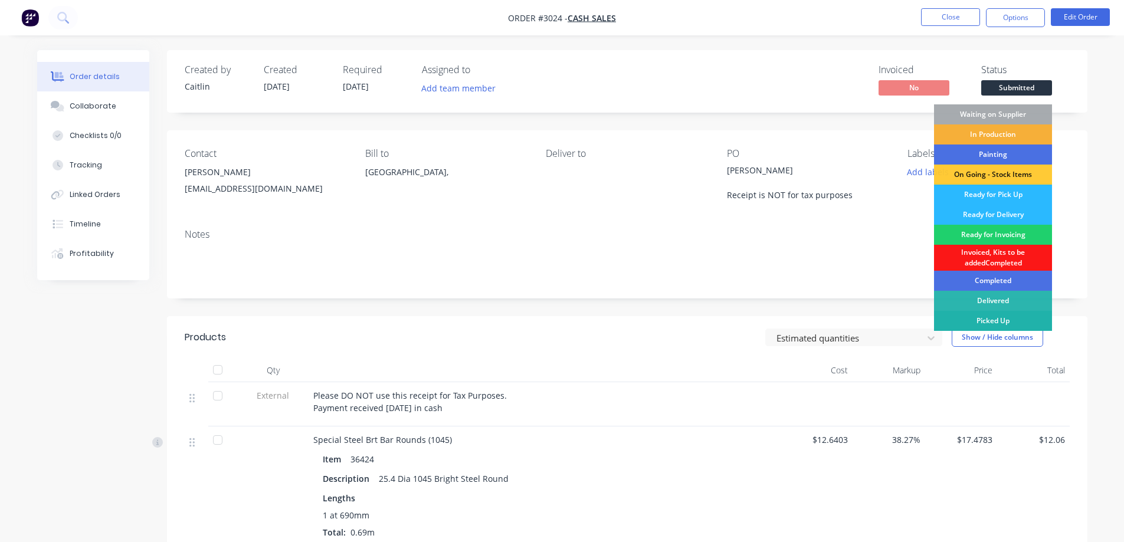
click at [999, 325] on div "Picked Up" at bounding box center [993, 321] width 118 height 20
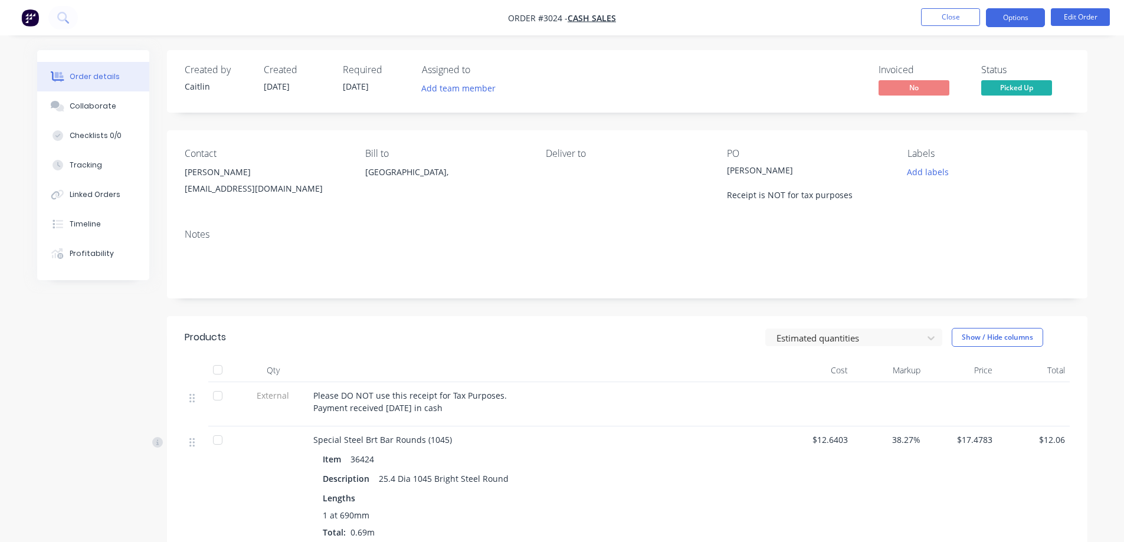
click at [1013, 21] on button "Options" at bounding box center [1015, 17] width 59 height 19
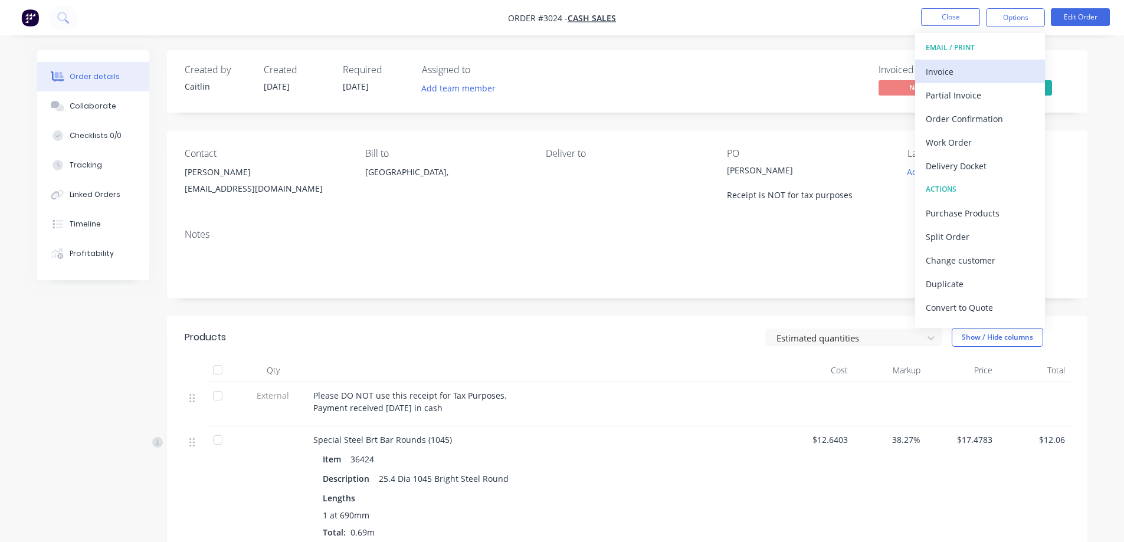
click at [995, 72] on div "Invoice" at bounding box center [980, 71] width 109 height 17
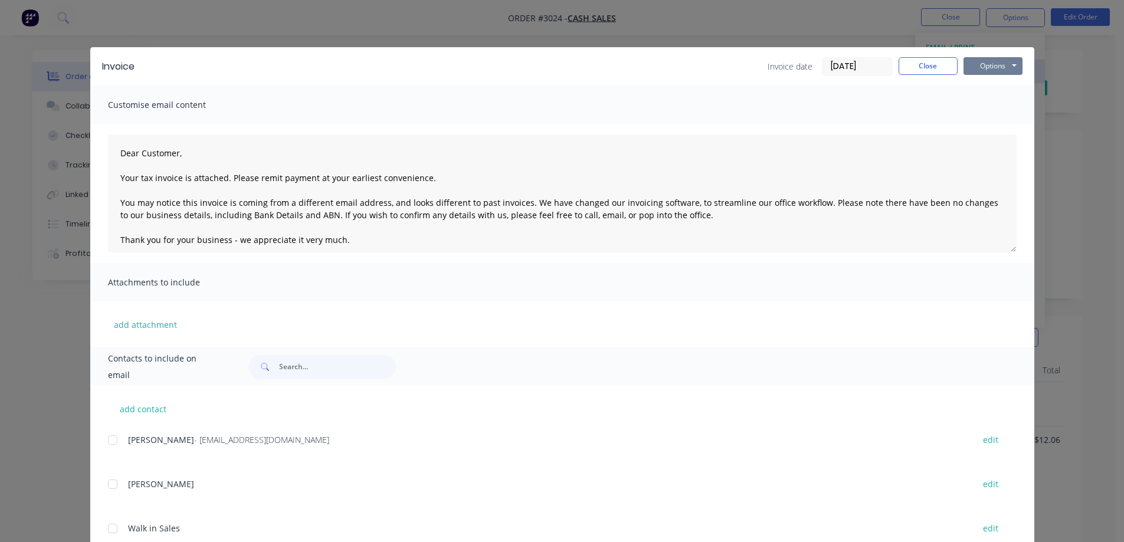
click at [995, 72] on button "Options" at bounding box center [992, 66] width 59 height 18
click at [995, 88] on button "Preview" at bounding box center [1001, 86] width 76 height 19
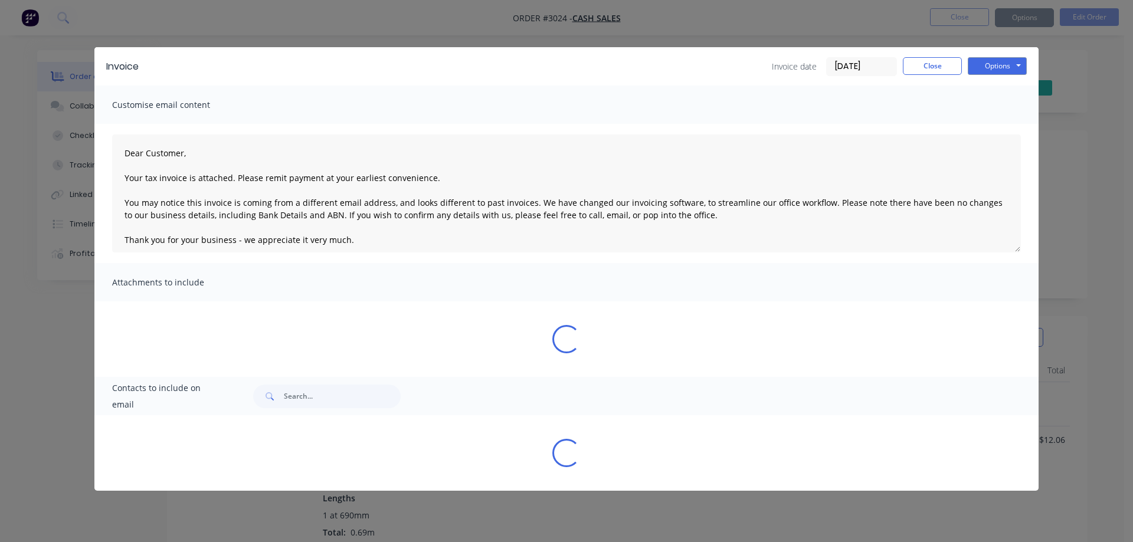
type textarea "Dear Customer, Your tax invoice is attached. Please remit payment at your earli…"
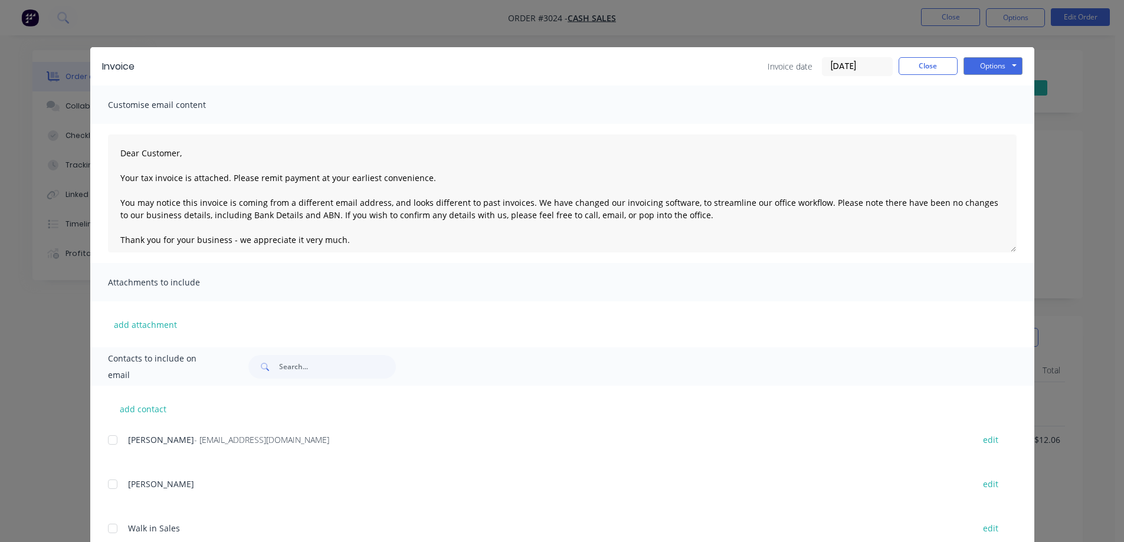
click at [1076, 97] on div "Invoice Invoice date [DATE] Close Options Preview Print Email Customise email c…" at bounding box center [562, 271] width 1124 height 542
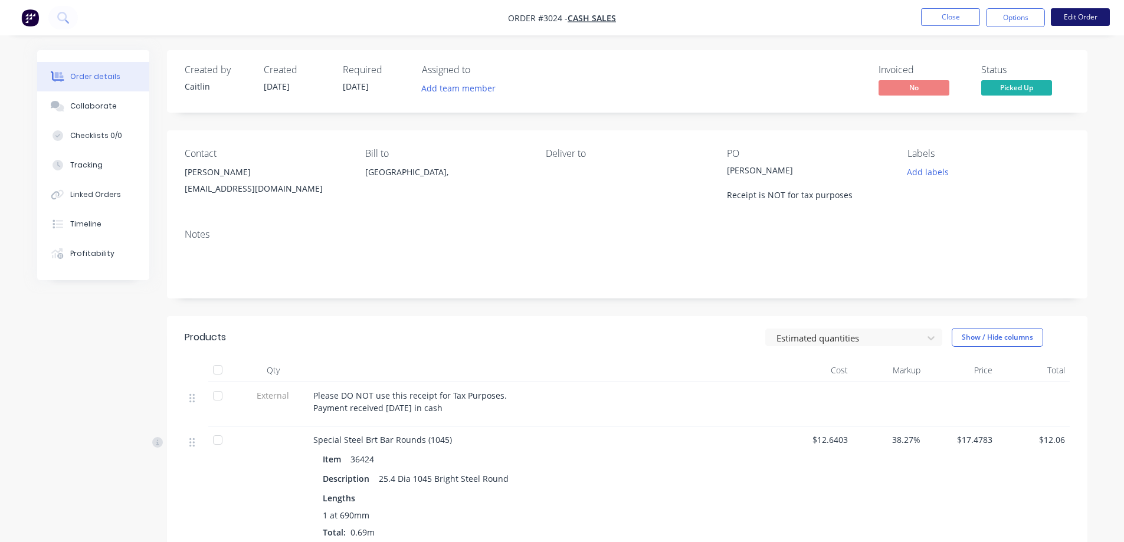
click at [1063, 15] on button "Edit Order" at bounding box center [1080, 17] width 59 height 18
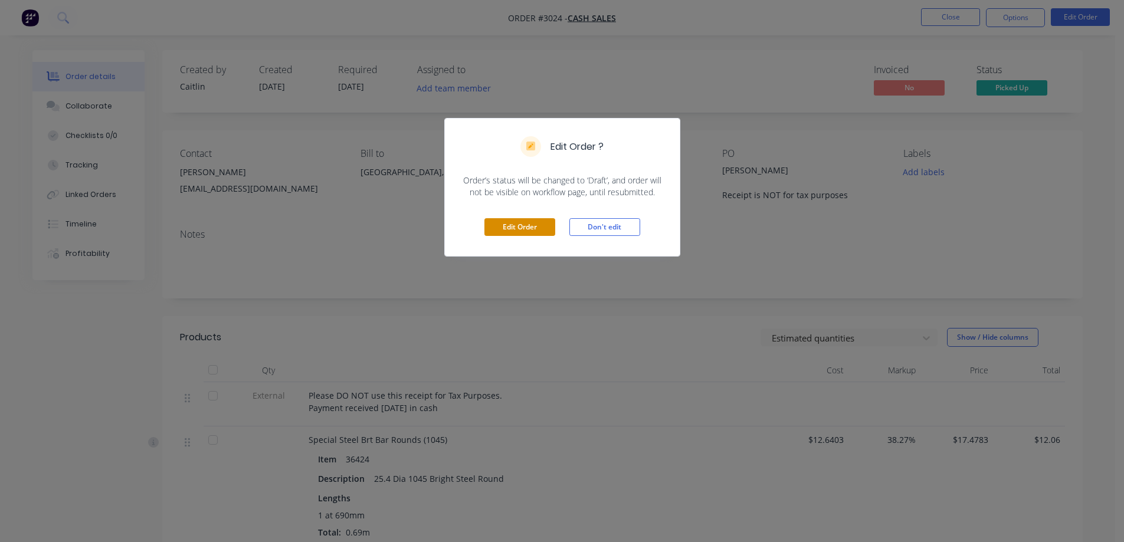
click at [536, 232] on button "Edit Order" at bounding box center [519, 227] width 71 height 18
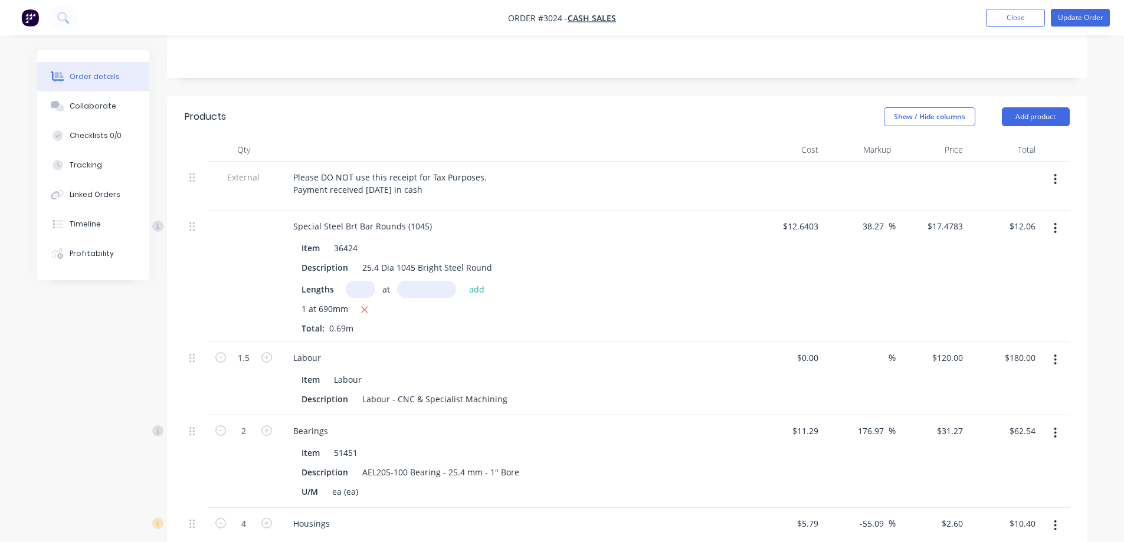
scroll to position [236, 0]
drag, startPoint x: 504, startPoint y: 392, endPoint x: 395, endPoint y: 392, distance: 109.2
click at [395, 392] on div "Labour - CNC & Specialist Machining" at bounding box center [435, 397] width 155 height 17
click at [1094, 307] on div "Order details Collaborate Checklists 0/0 Tracking Linked Orders Timeline Profit…" at bounding box center [562, 366] width 1074 height 1105
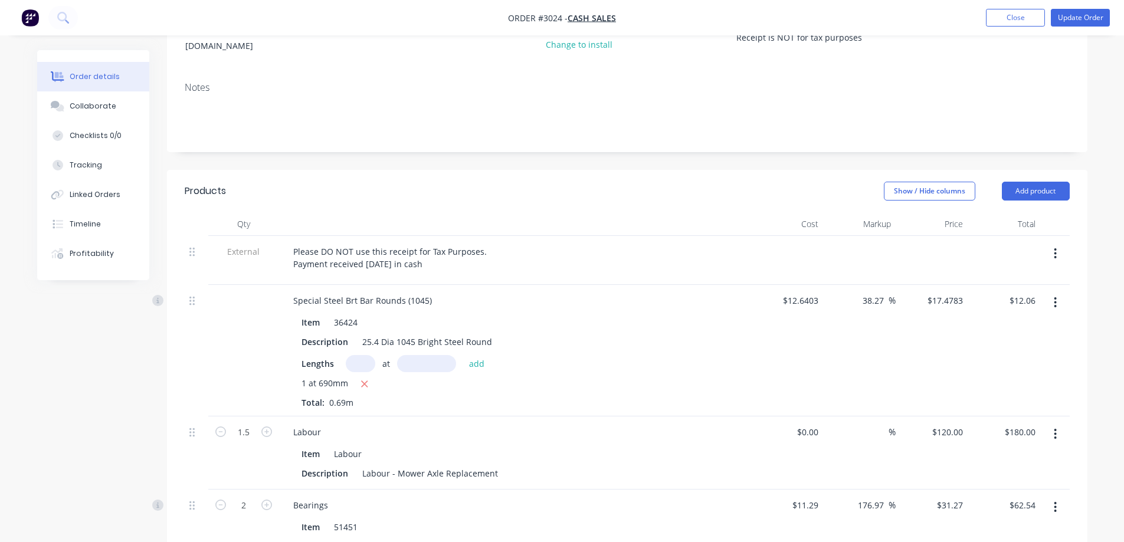
scroll to position [0, 0]
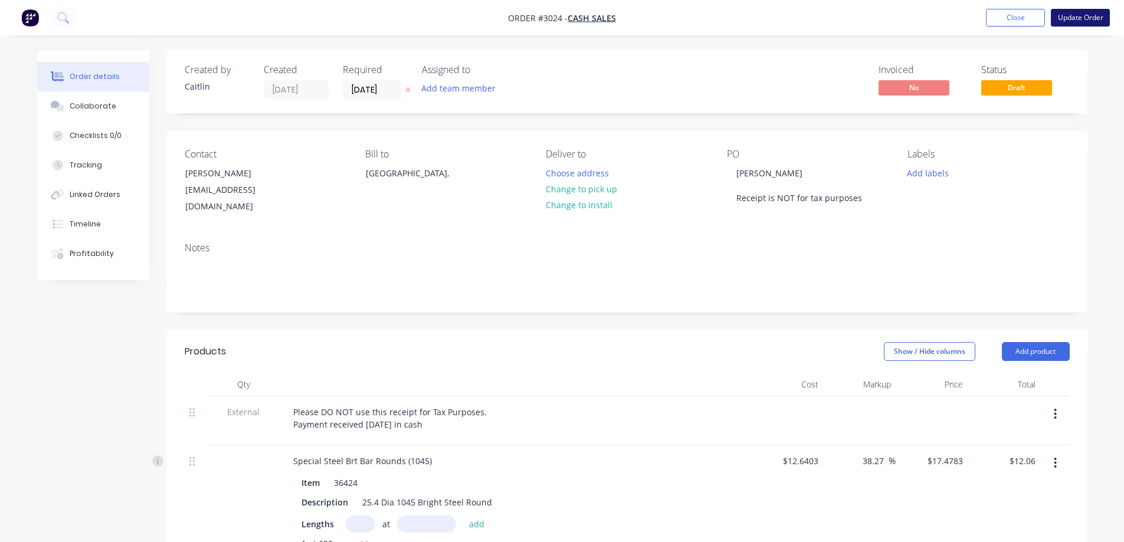
click at [1094, 26] on nav "Order #3024 - Cash Sales Add product Close Update Order" at bounding box center [562, 17] width 1124 height 35
click at [1091, 17] on button "Update Order" at bounding box center [1080, 18] width 59 height 18
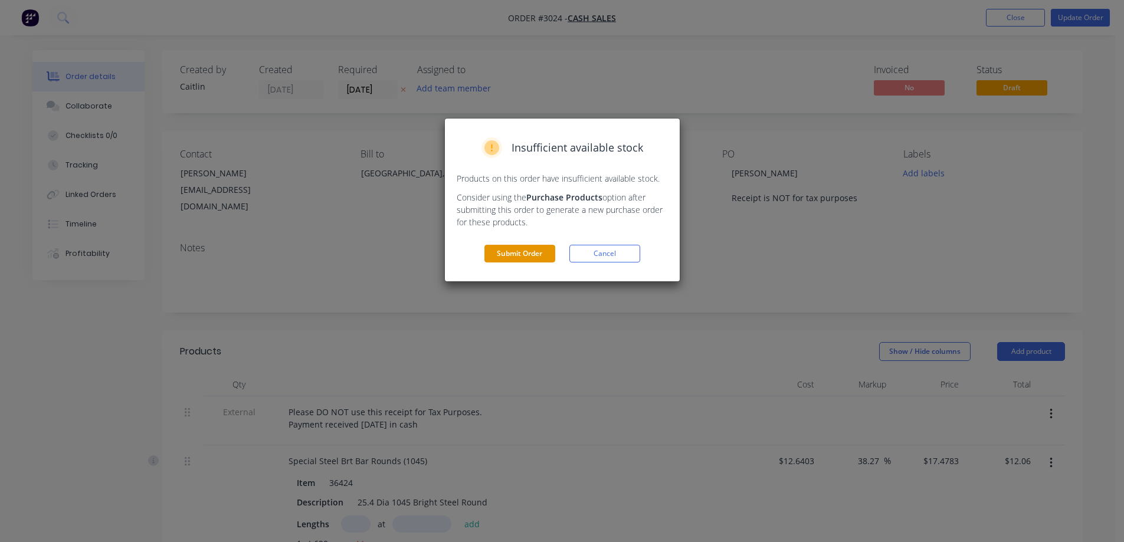
click at [541, 249] on button "Submit Order" at bounding box center [519, 254] width 71 height 18
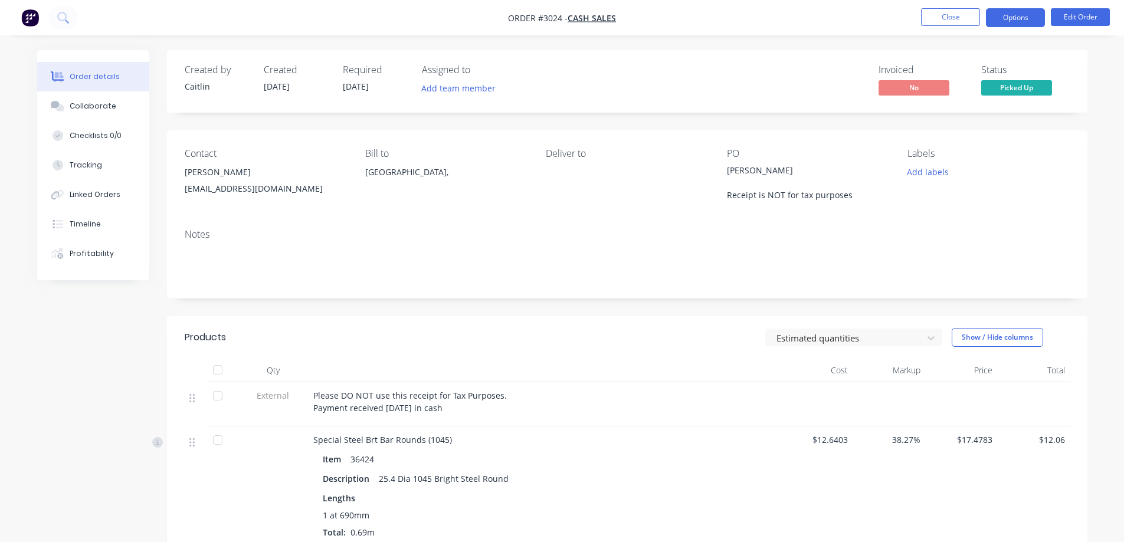
click at [1031, 22] on button "Options" at bounding box center [1015, 17] width 59 height 19
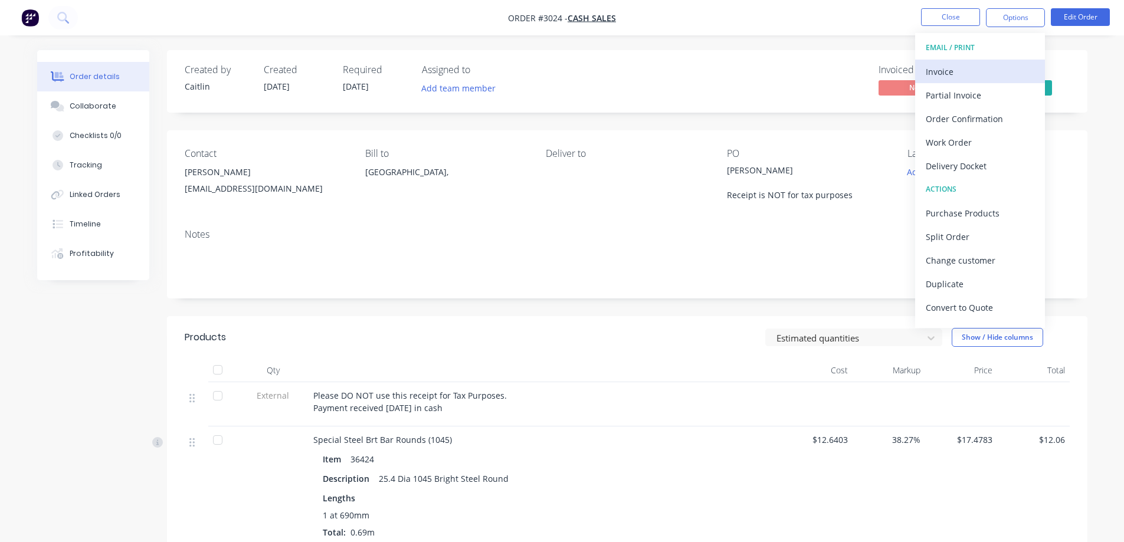
click at [993, 80] on button "Invoice" at bounding box center [980, 72] width 130 height 24
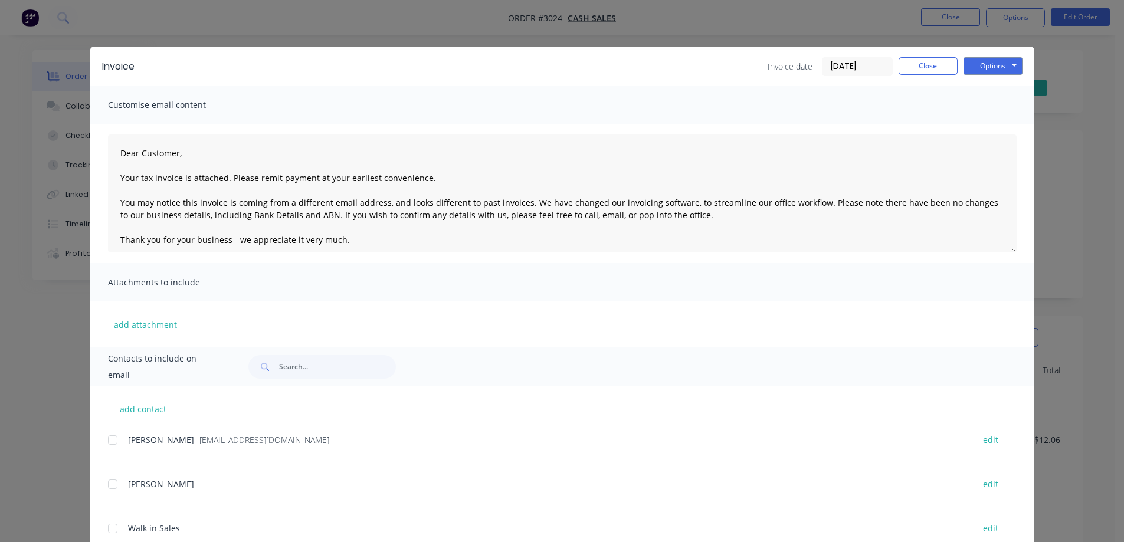
click at [104, 443] on div at bounding box center [113, 440] width 24 height 24
click at [983, 60] on button "Options" at bounding box center [992, 66] width 59 height 18
click at [984, 121] on button "Email" at bounding box center [1001, 125] width 76 height 19
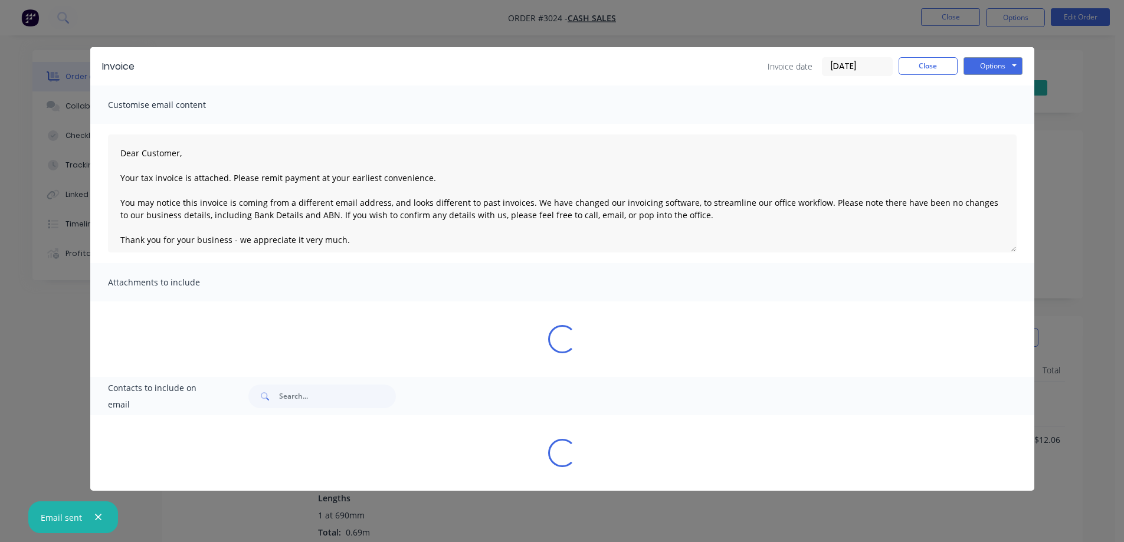
type textarea "Dear Customer, Your tax invoice is attached. Please remit payment at your earli…"
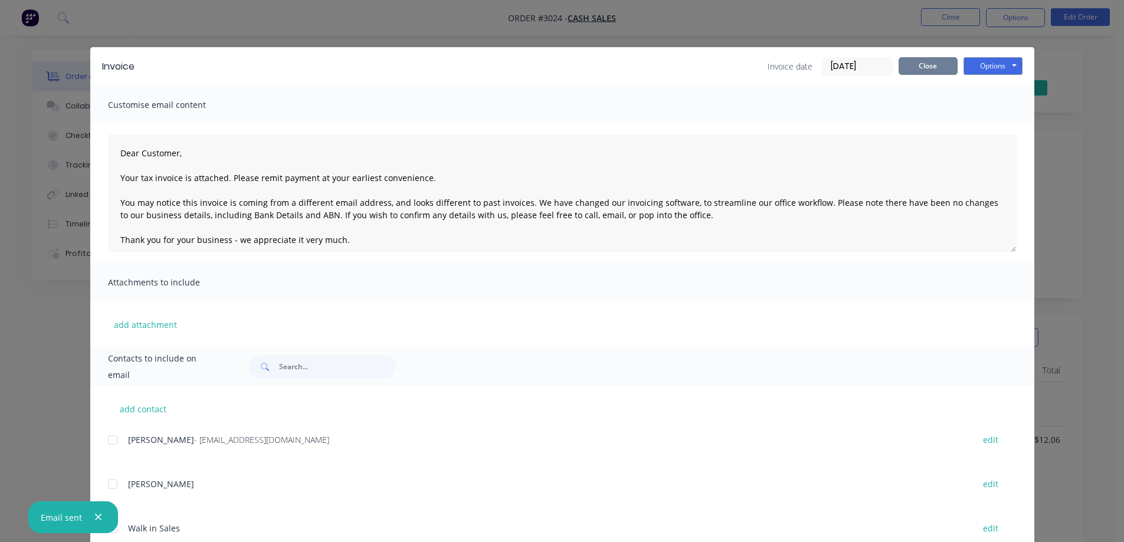
click at [909, 68] on button "Close" at bounding box center [928, 66] width 59 height 18
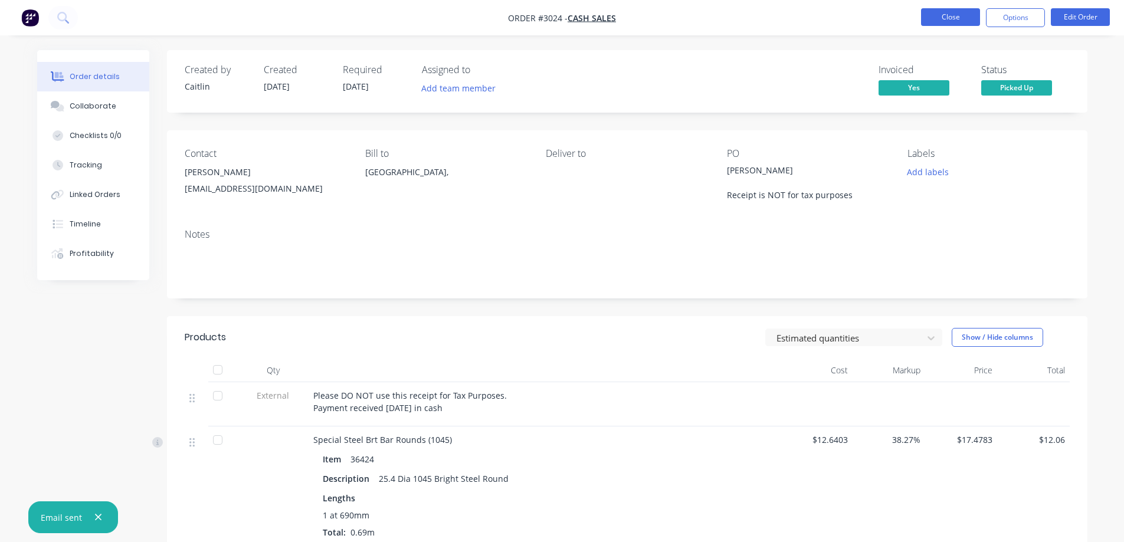
click at [940, 19] on button "Close" at bounding box center [950, 17] width 59 height 18
